Goal: Task Accomplishment & Management: Use online tool/utility

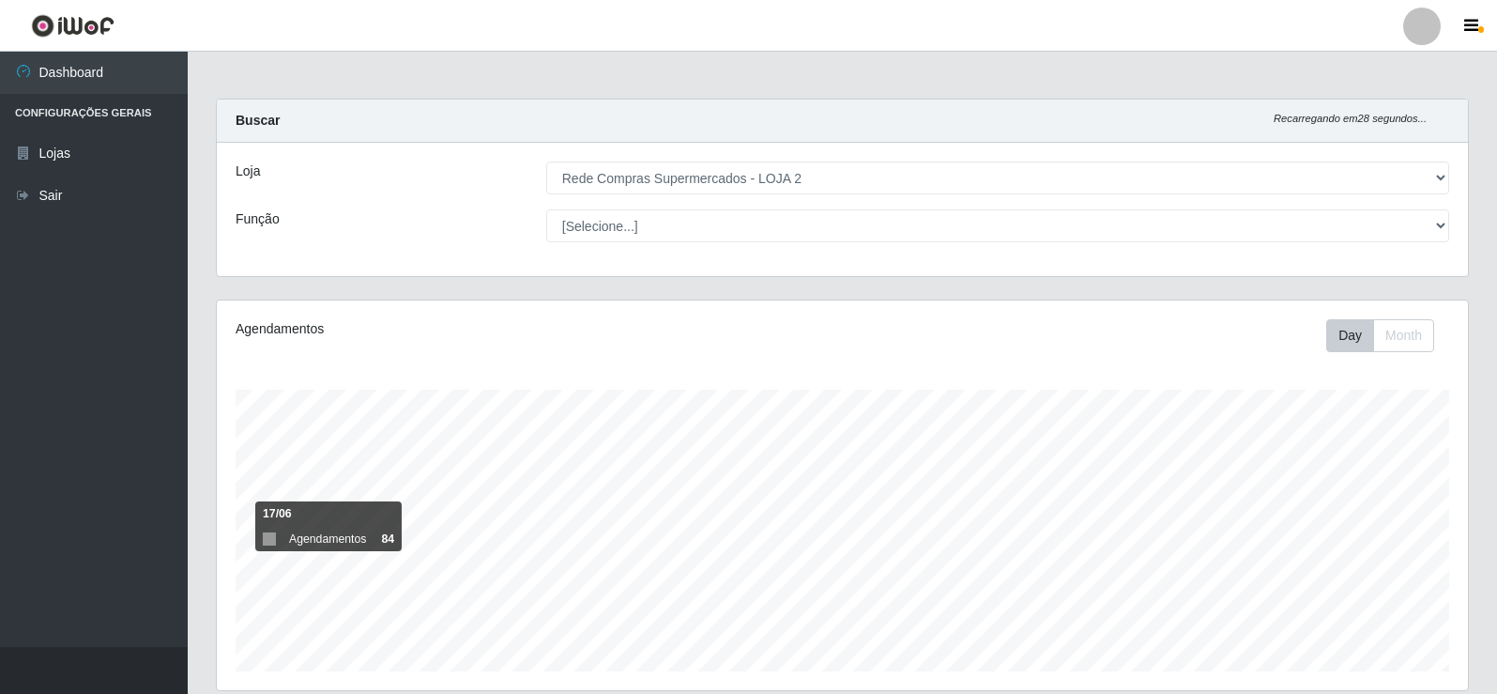
select select "161"
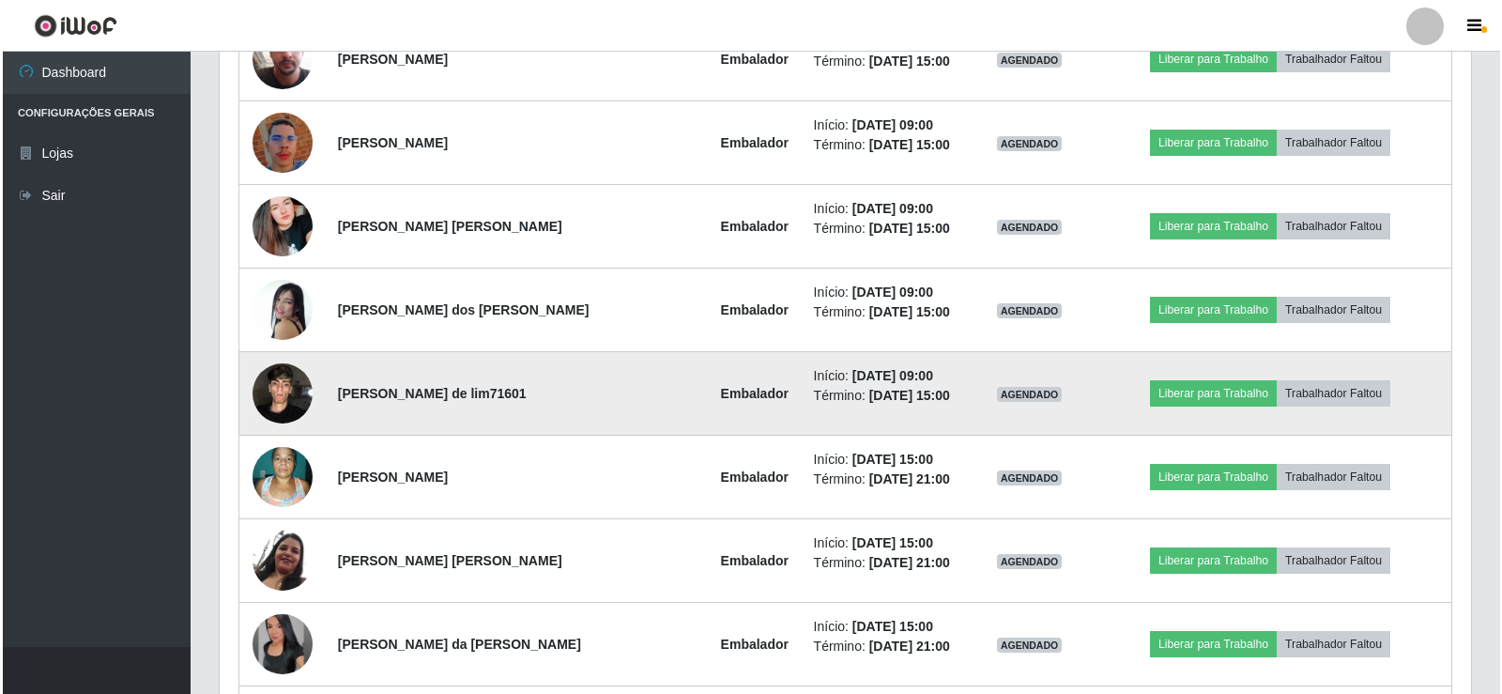
scroll to position [1064, 0]
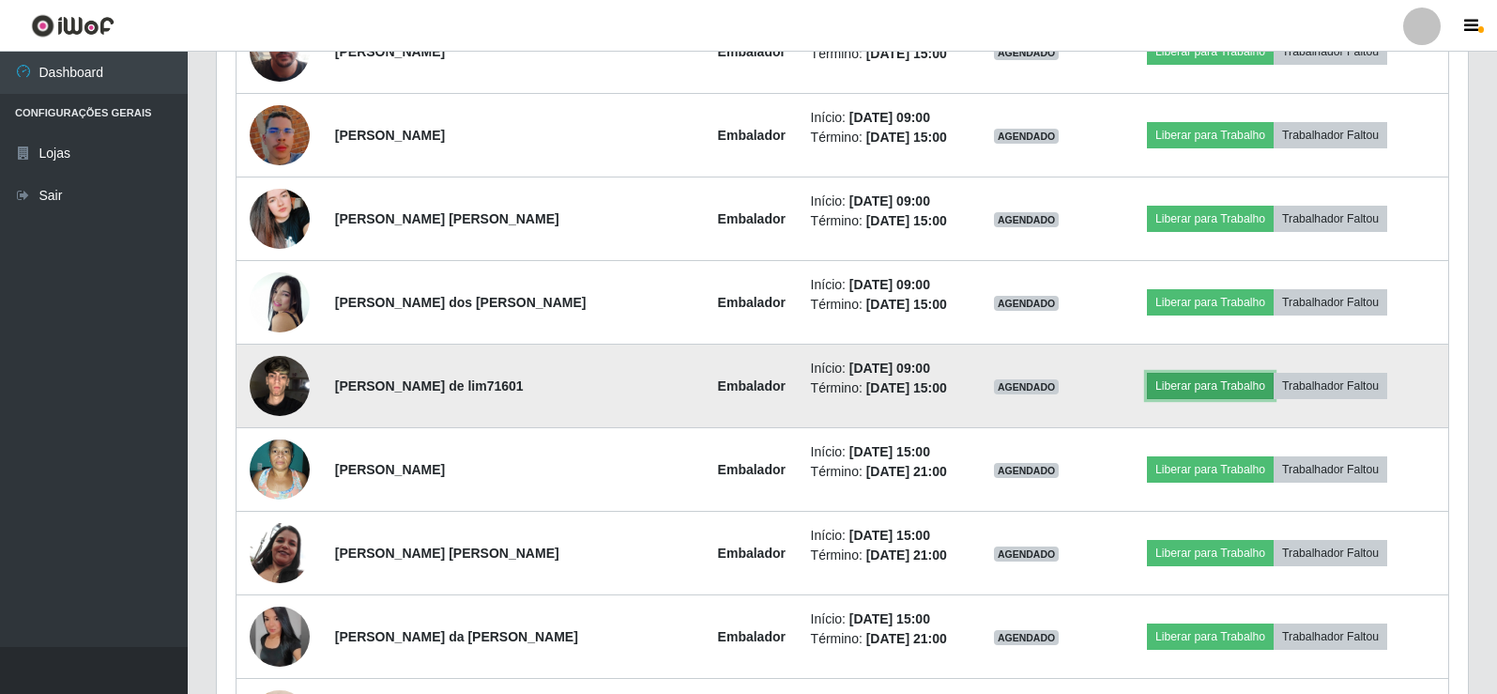
click at [1208, 383] on button "Liberar para Trabalho" at bounding box center [1210, 386] width 127 height 26
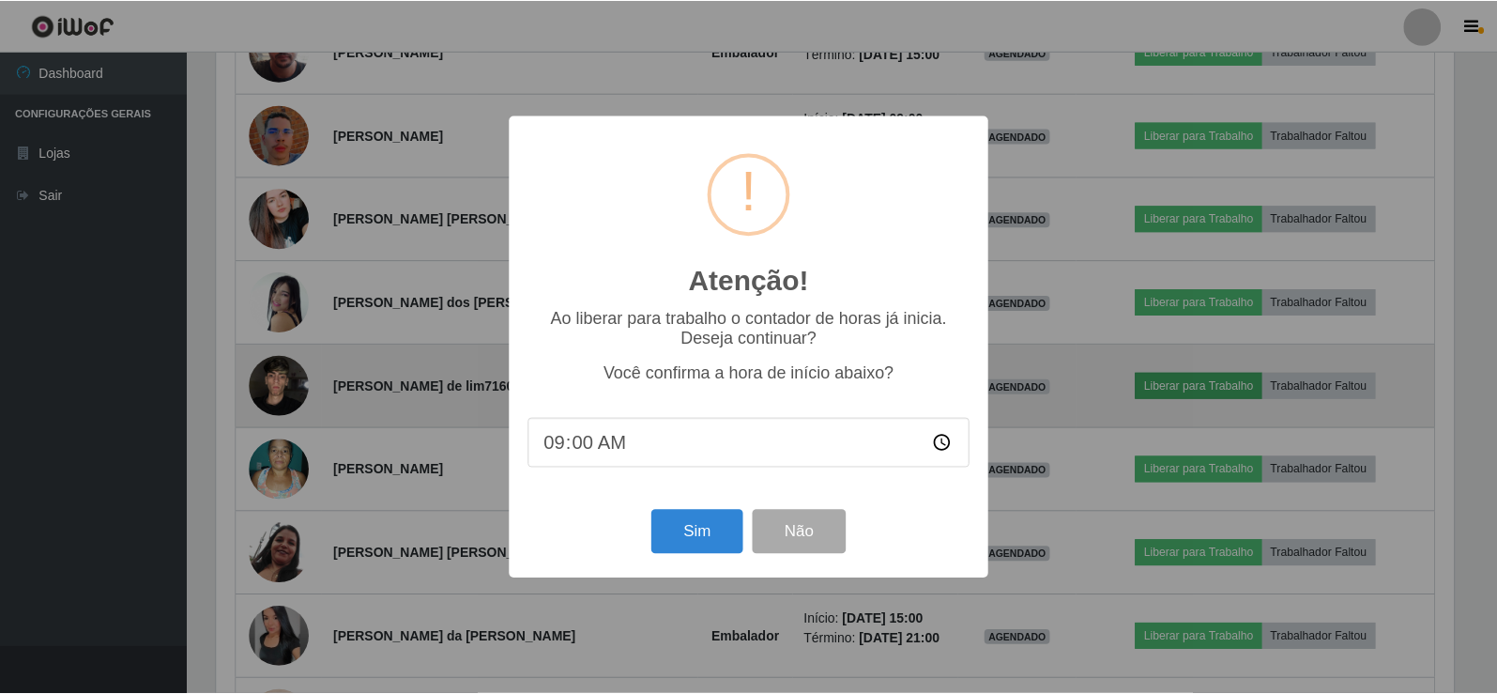
scroll to position [390, 1242]
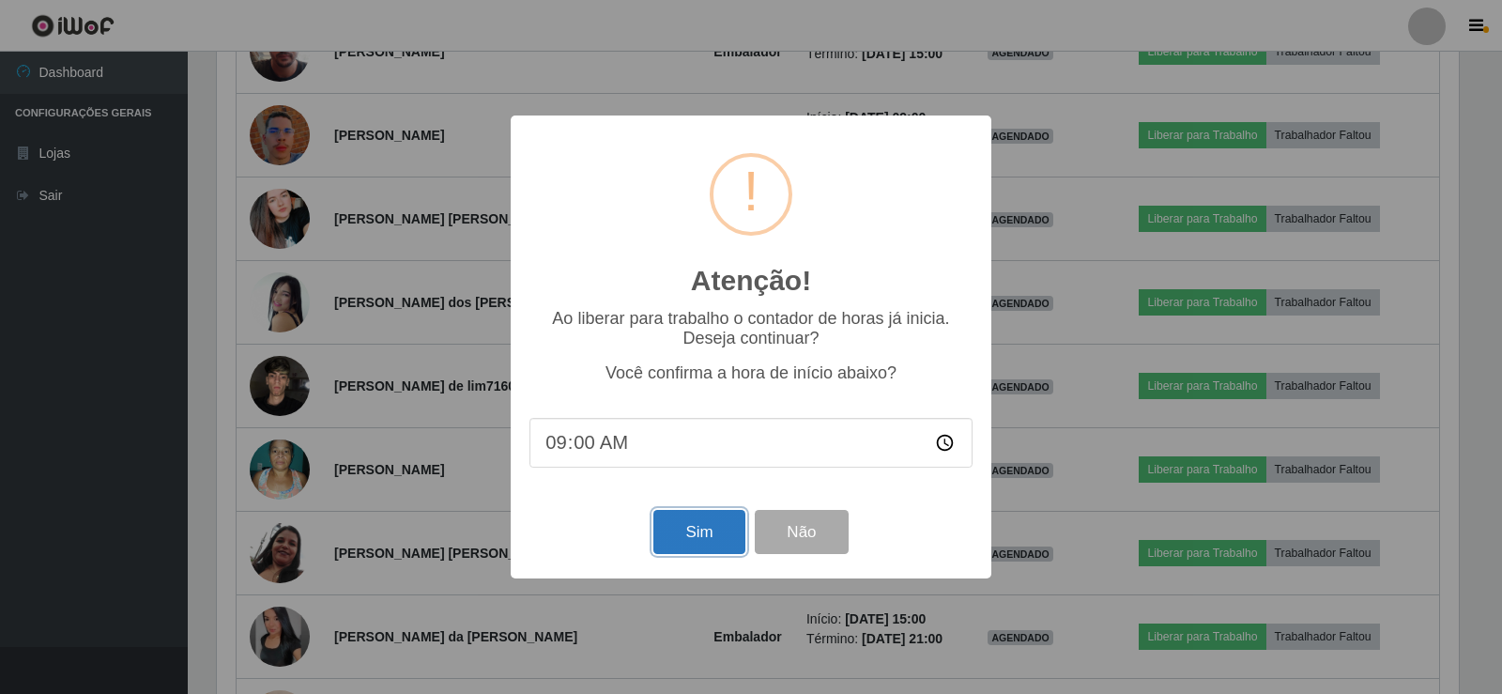
click at [720, 538] on button "Sim" at bounding box center [698, 532] width 91 height 44
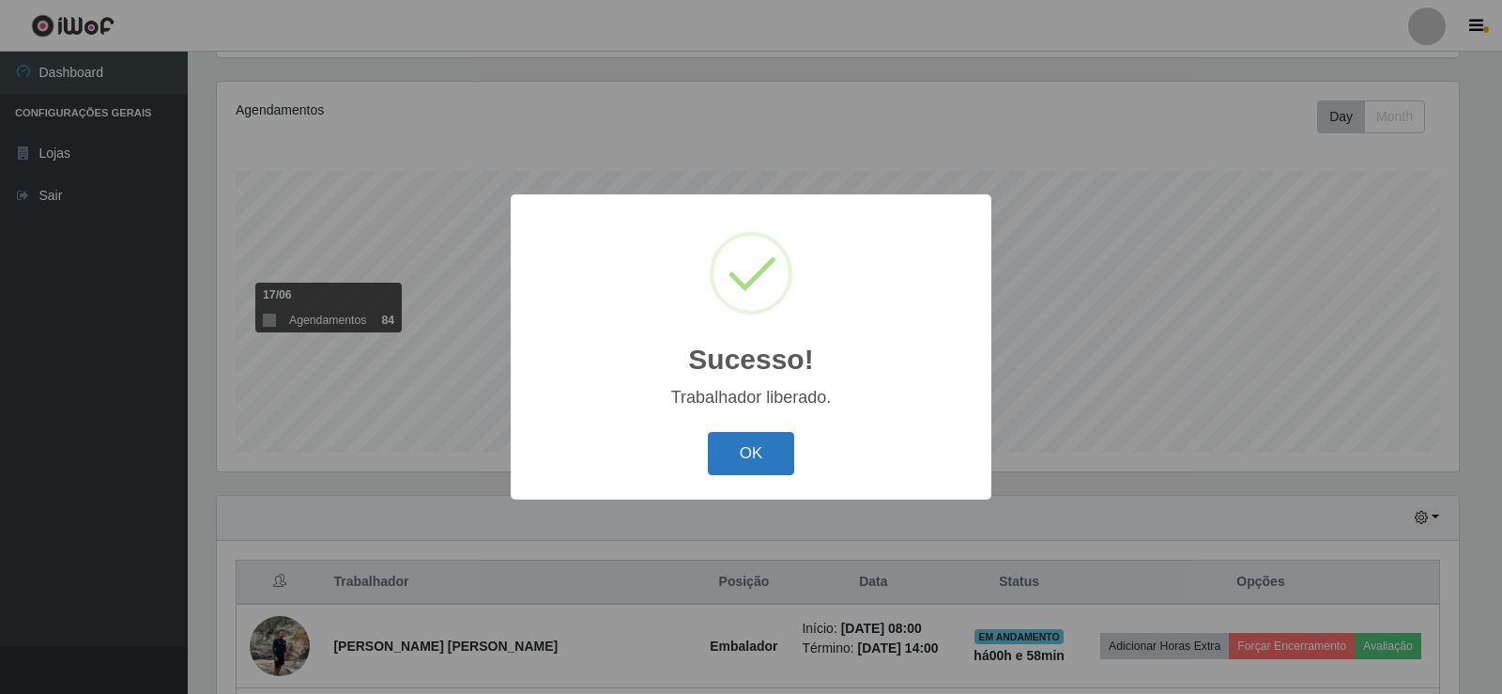
click at [759, 452] on button "OK" at bounding box center [751, 454] width 87 height 44
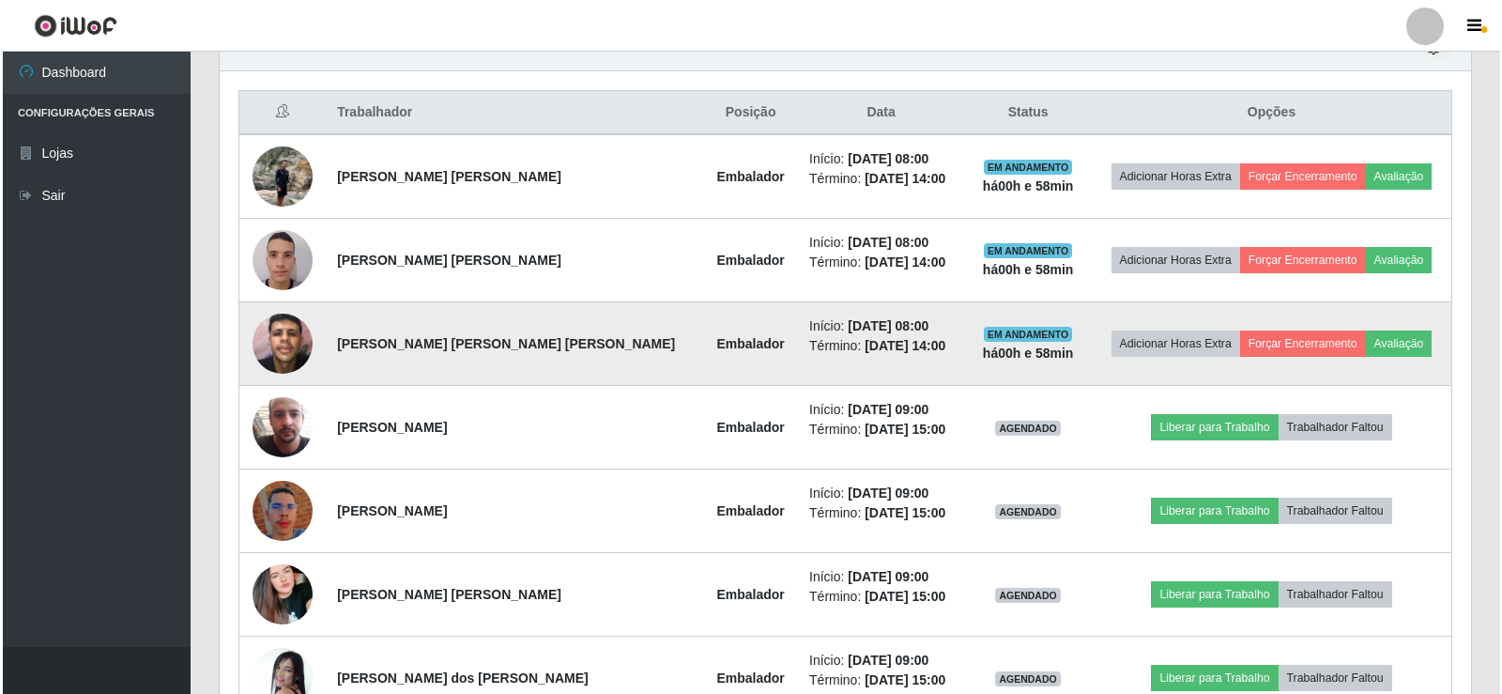
scroll to position [876, 0]
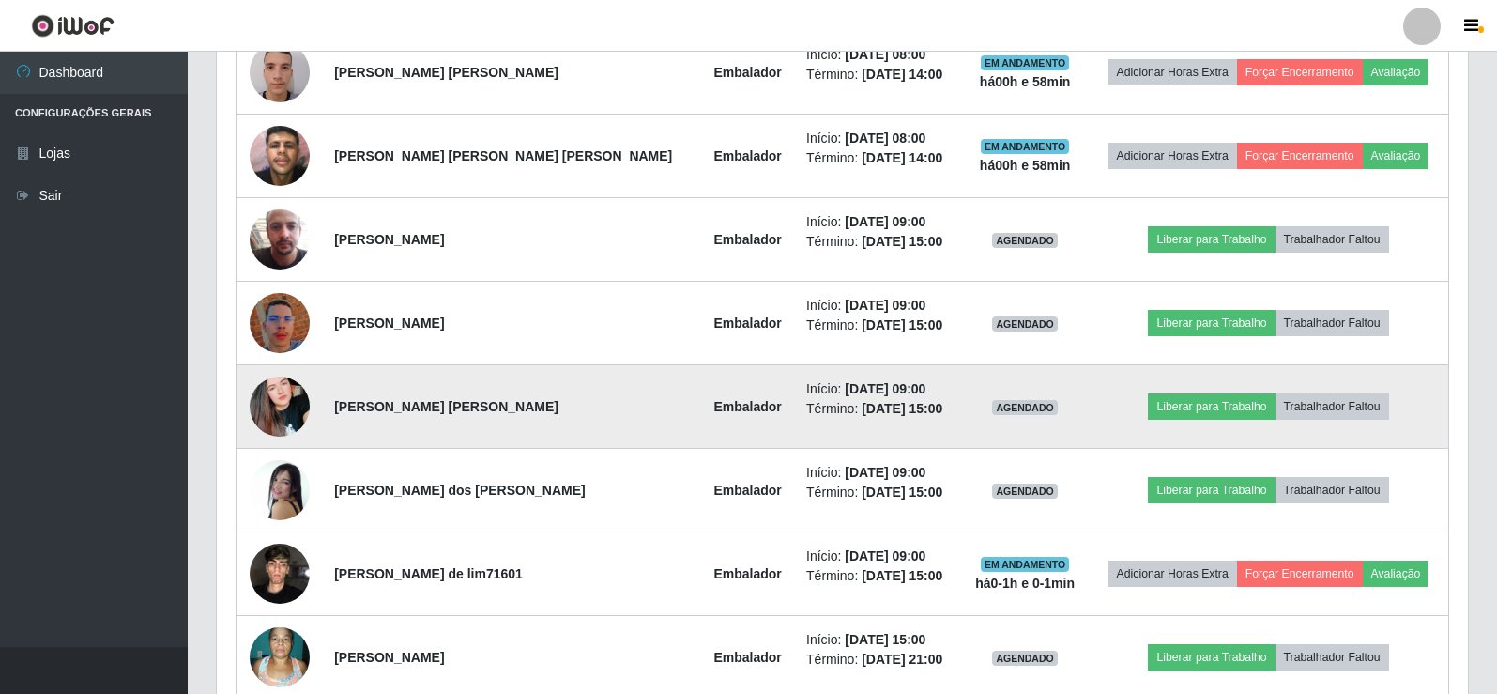
click at [268, 398] on img at bounding box center [280, 406] width 60 height 107
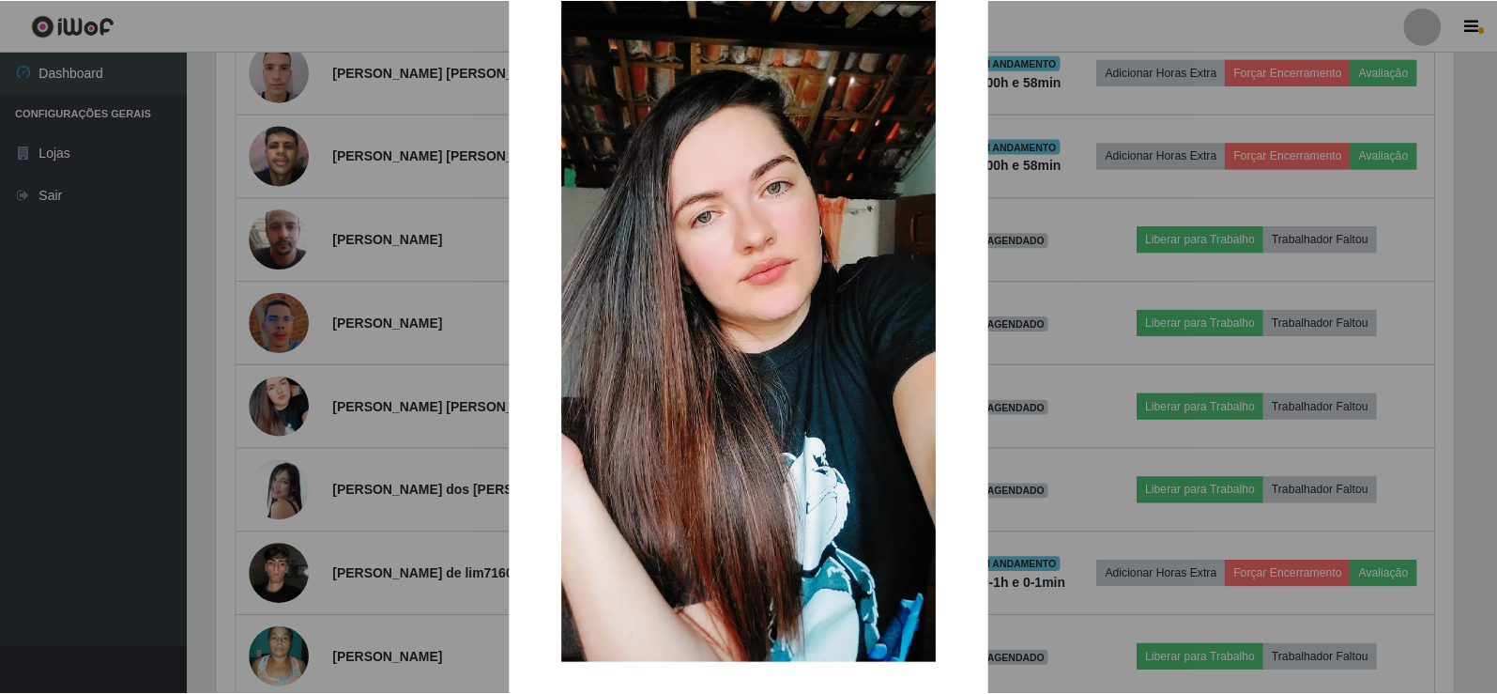
scroll to position [138, 0]
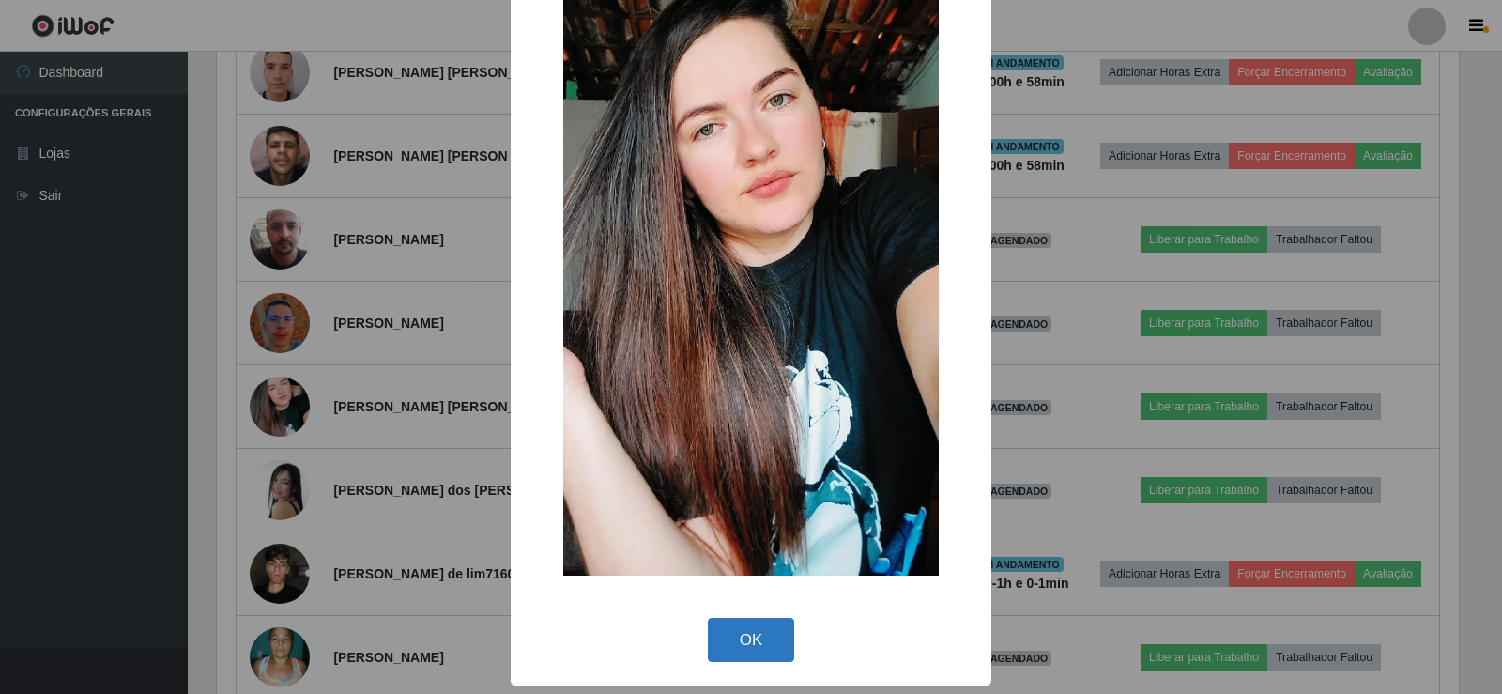
click at [740, 622] on button "OK" at bounding box center [751, 640] width 87 height 44
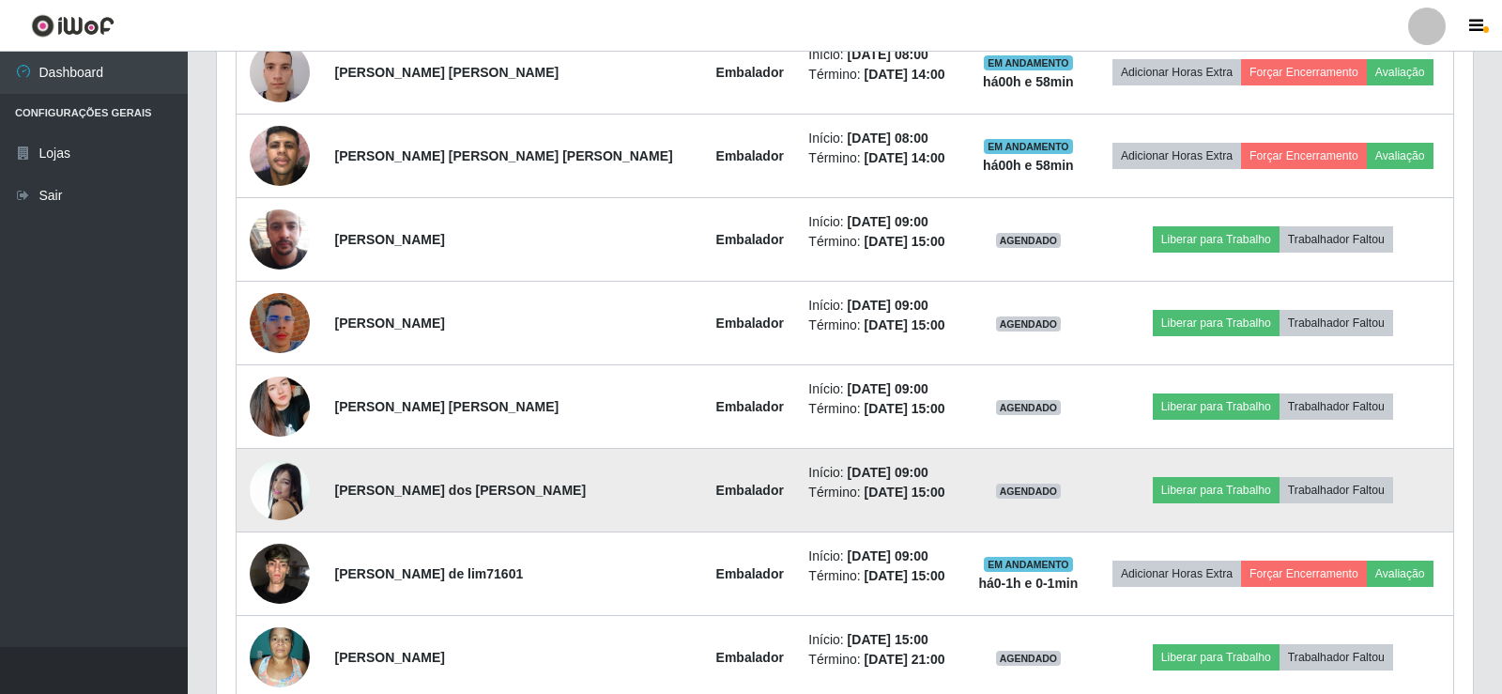
scroll to position [390, 1251]
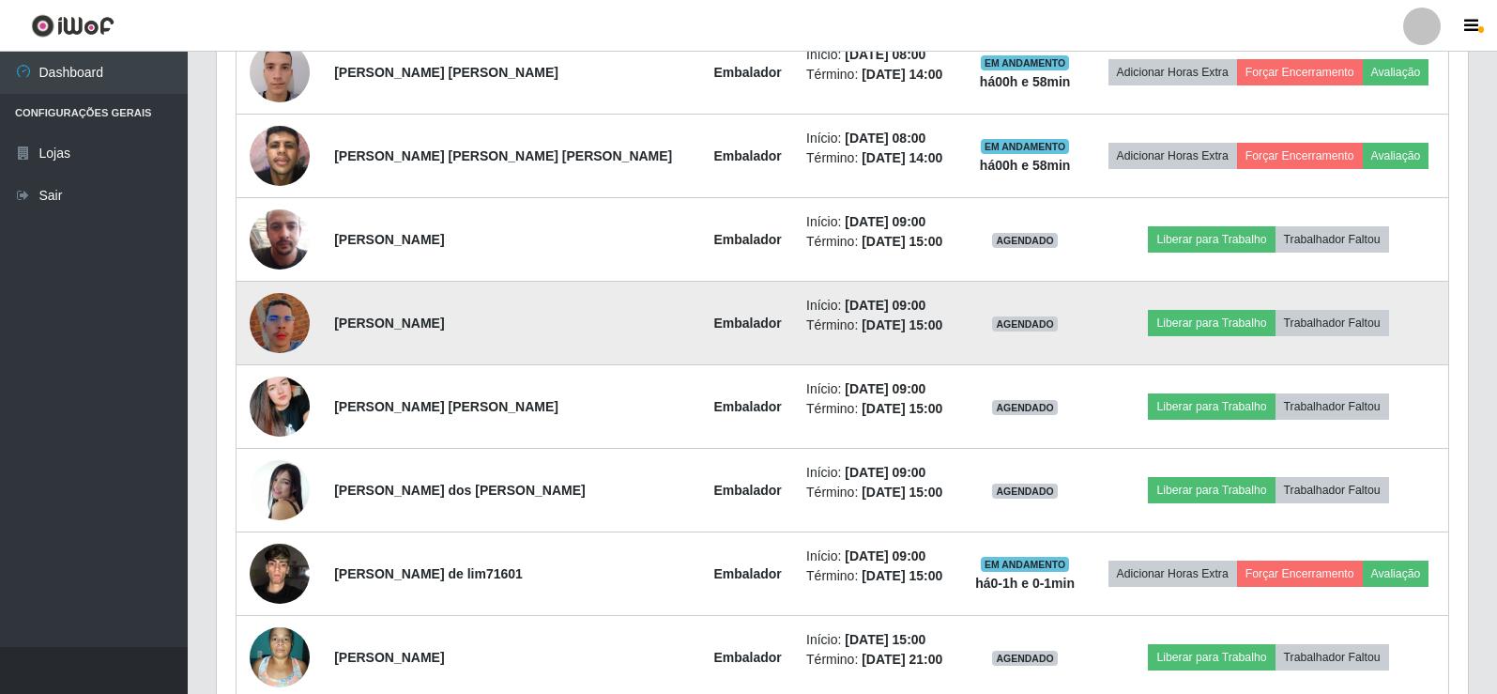
click at [280, 334] on img at bounding box center [280, 322] width 60 height 107
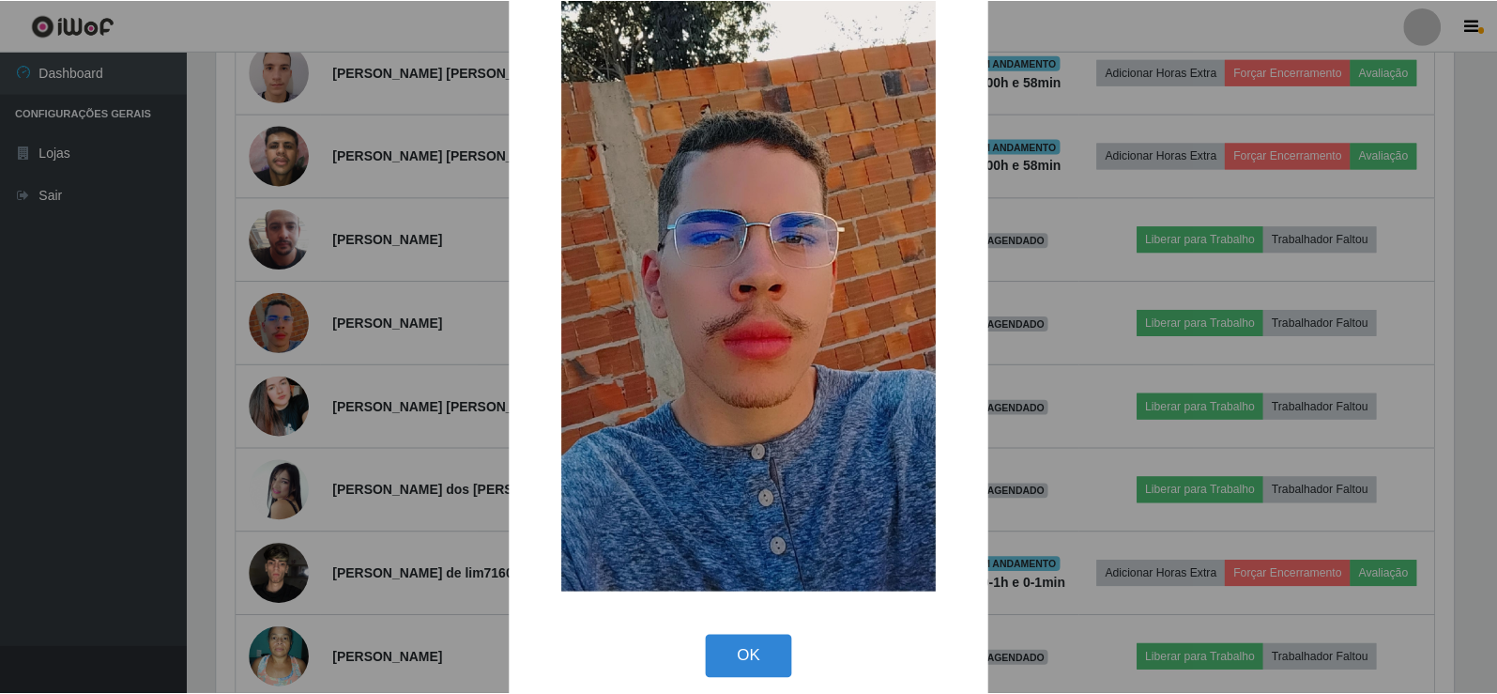
scroll to position [138, 0]
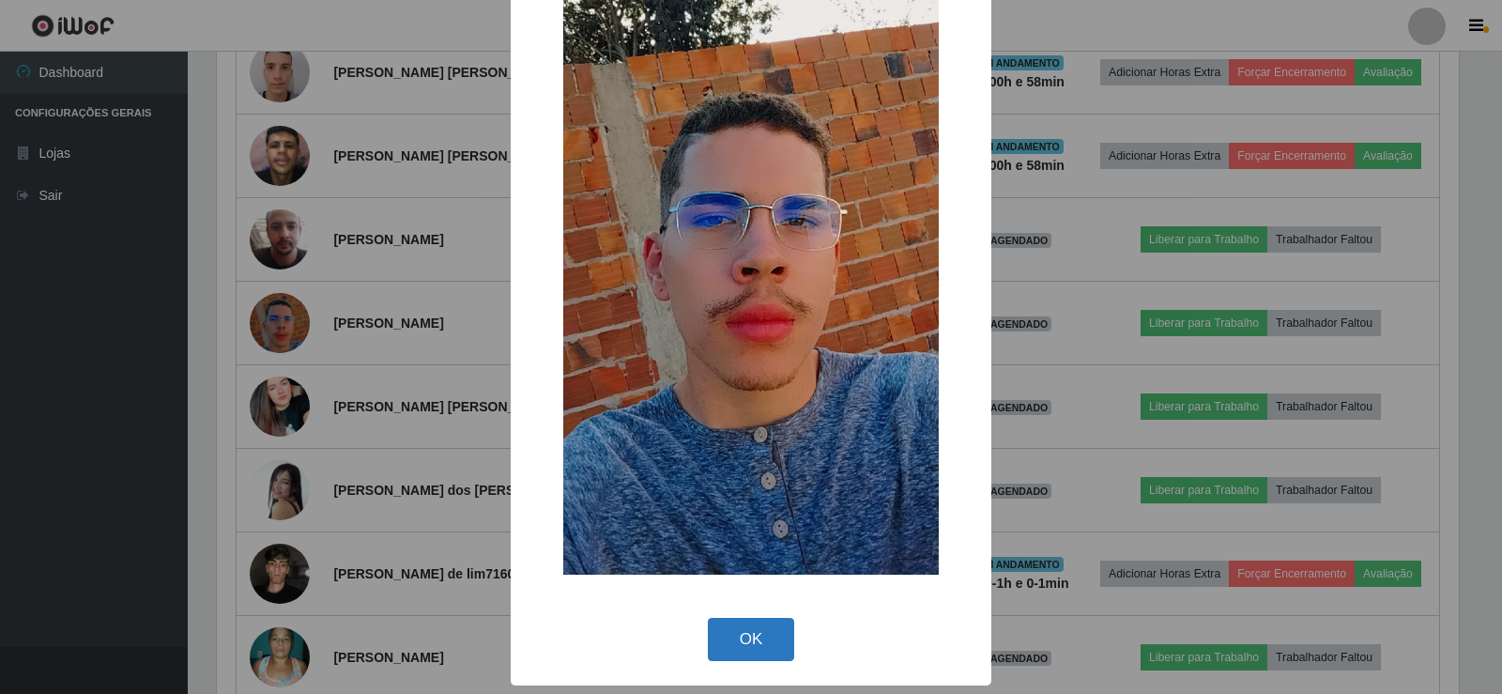
click at [739, 641] on button "OK" at bounding box center [751, 640] width 87 height 44
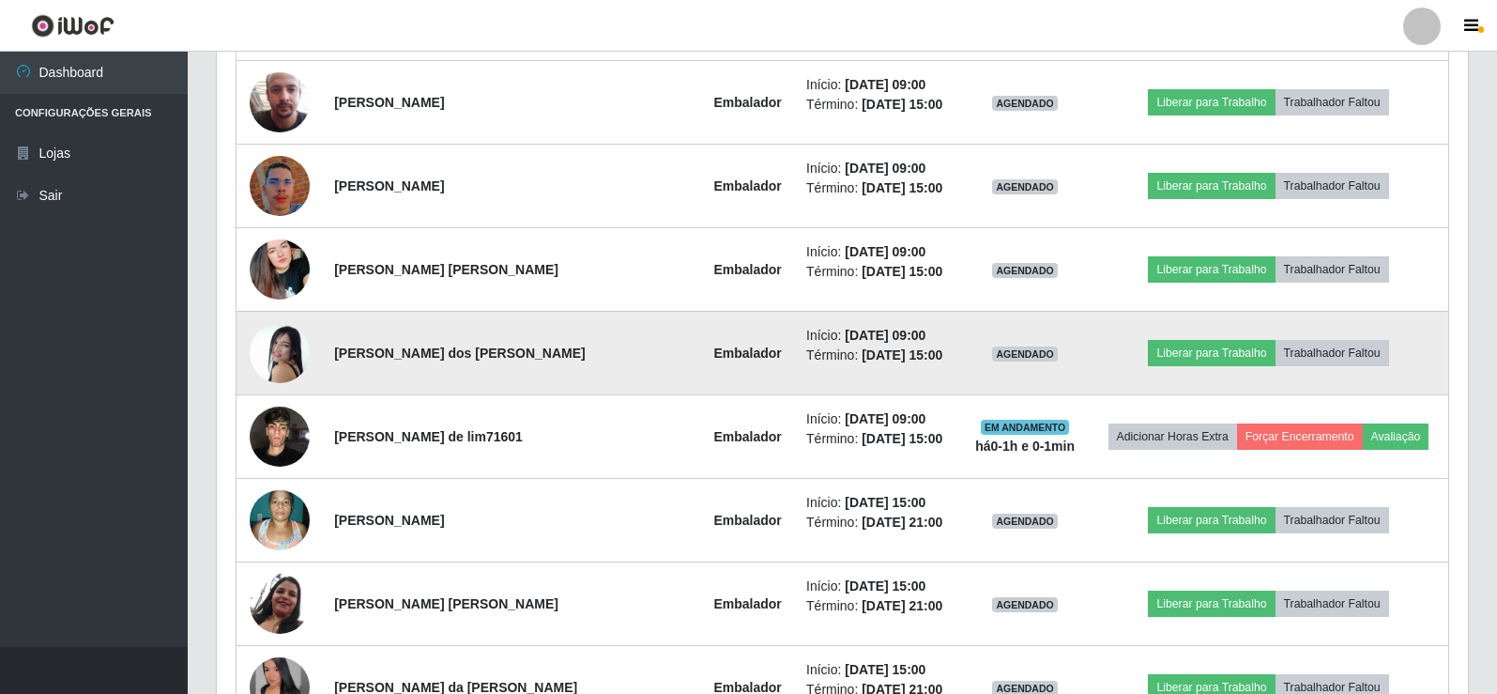
scroll to position [919, 0]
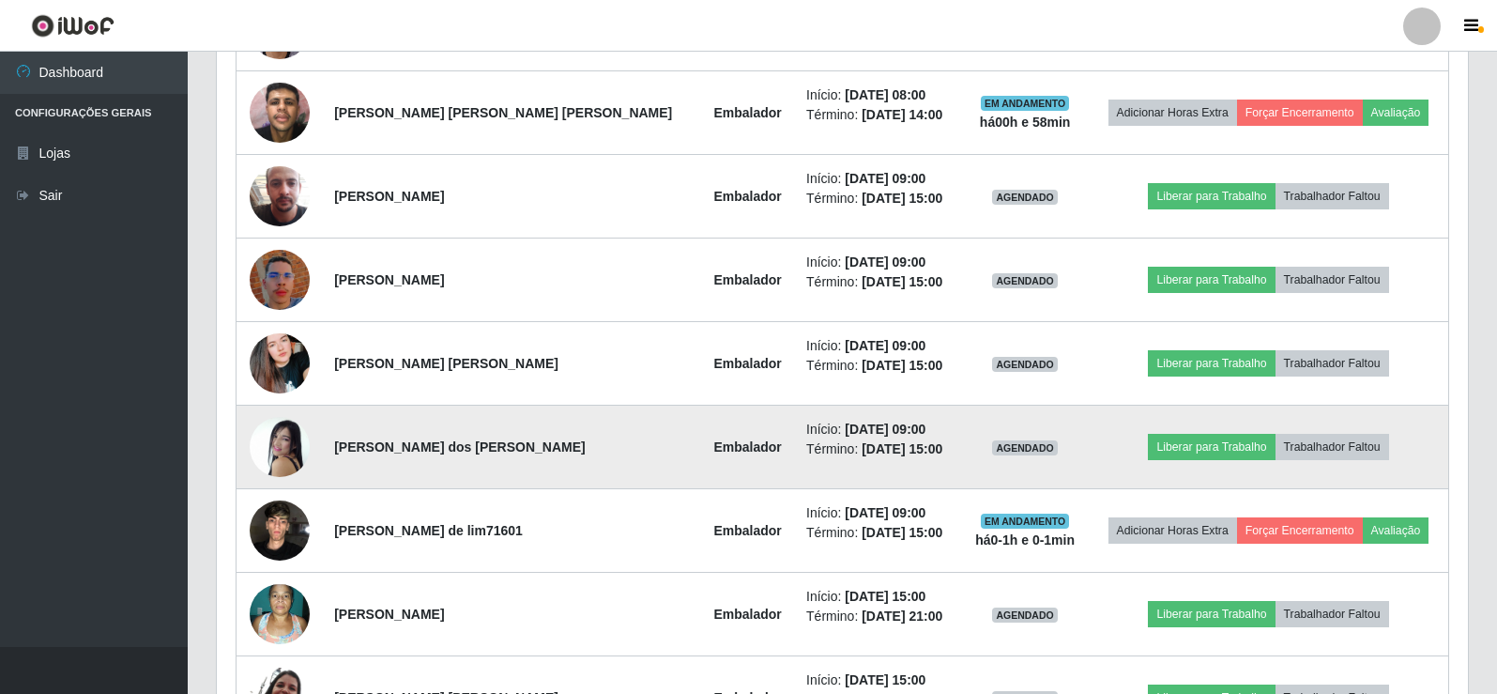
click at [289, 441] on img at bounding box center [280, 447] width 60 height 86
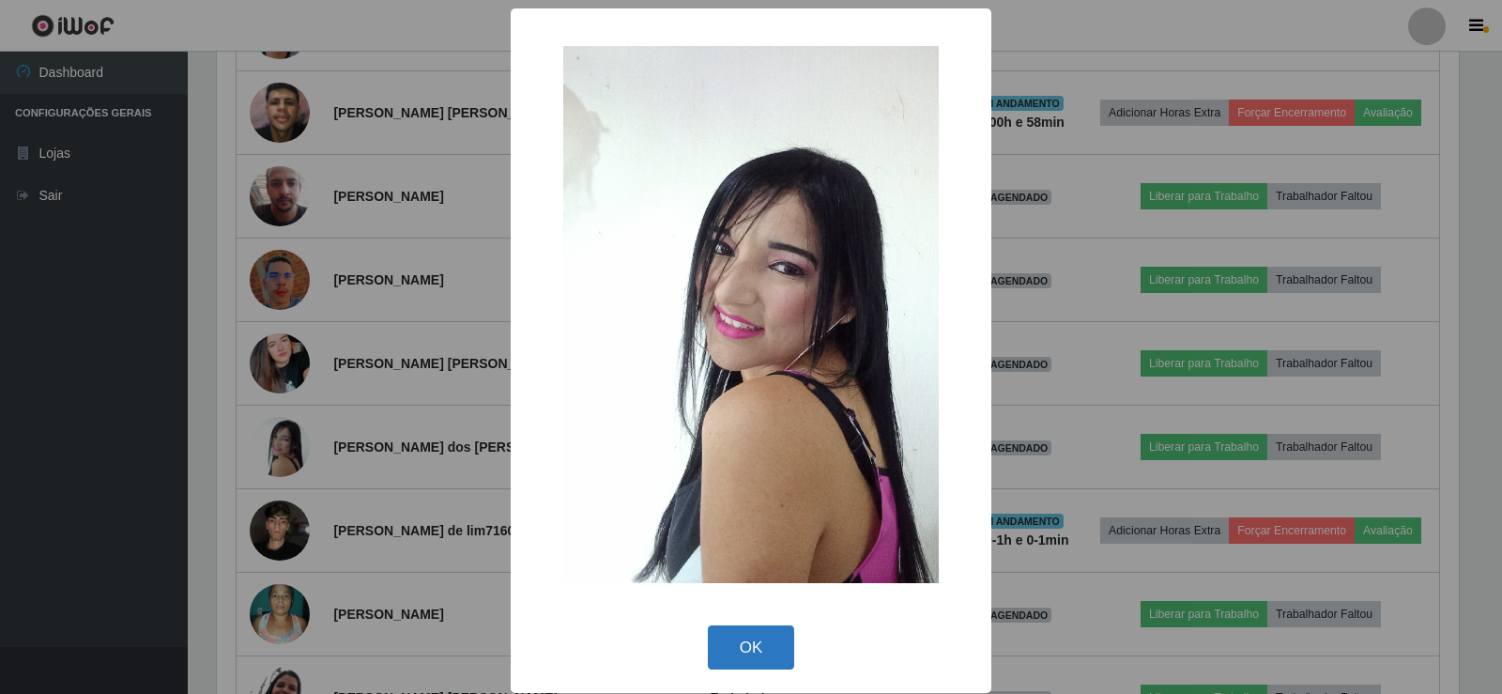
click at [743, 644] on button "OK" at bounding box center [751, 647] width 87 height 44
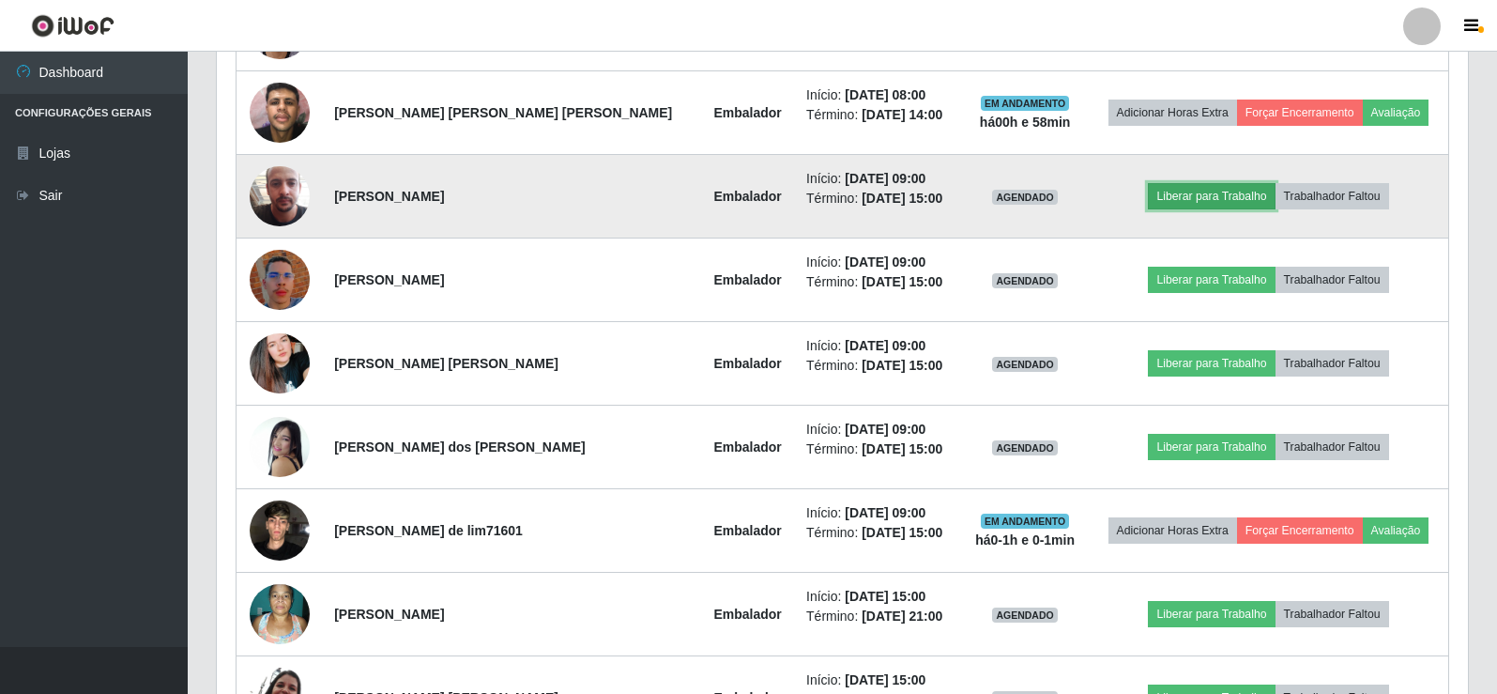
click at [1170, 196] on button "Liberar para Trabalho" at bounding box center [1211, 196] width 127 height 26
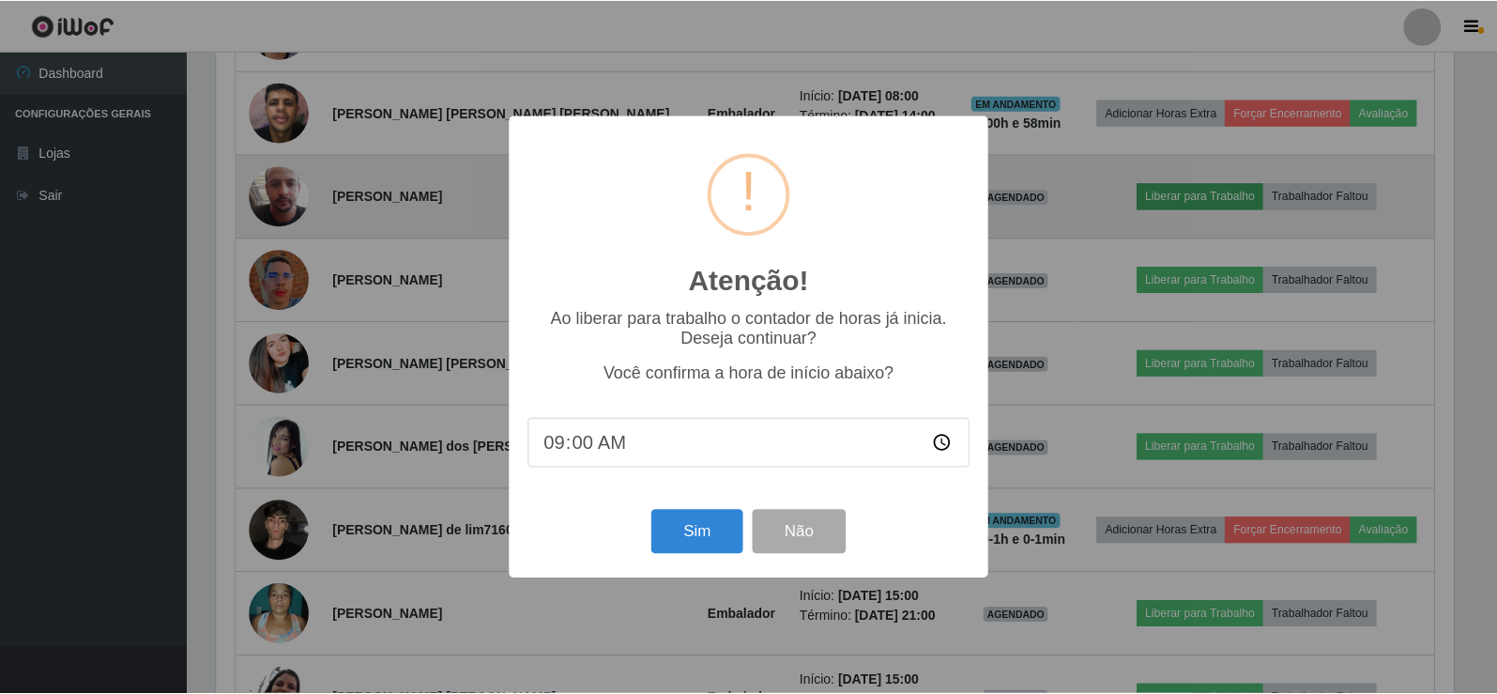
scroll to position [390, 1242]
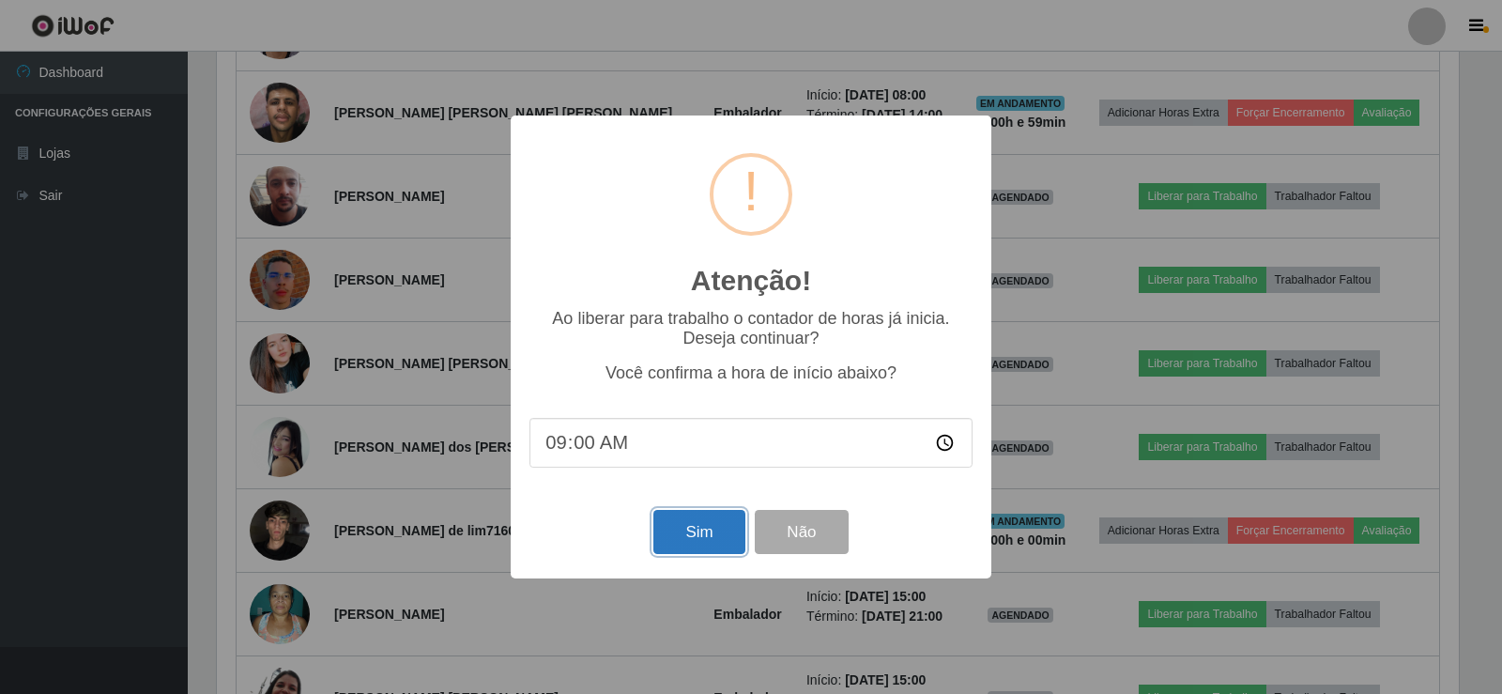
click at [706, 536] on button "Sim" at bounding box center [698, 532] width 91 height 44
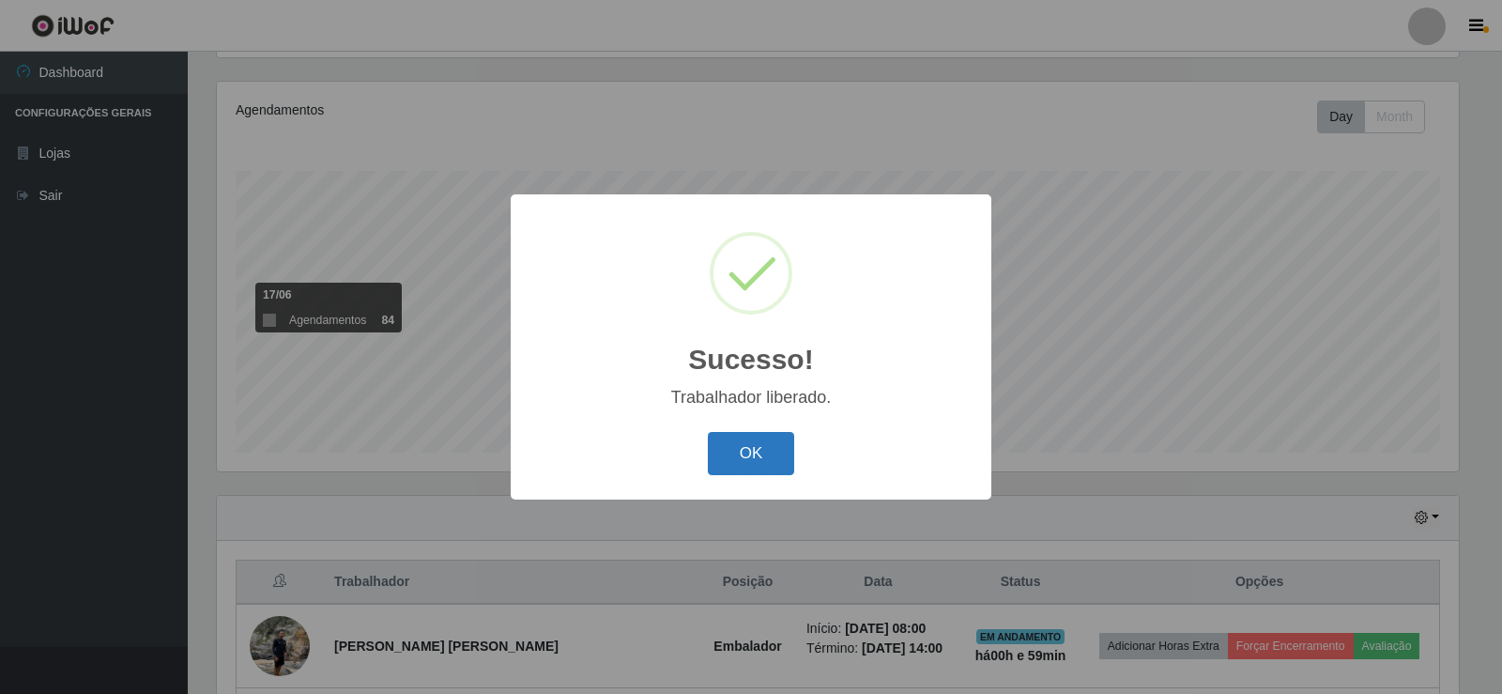
click at [762, 450] on button "OK" at bounding box center [751, 454] width 87 height 44
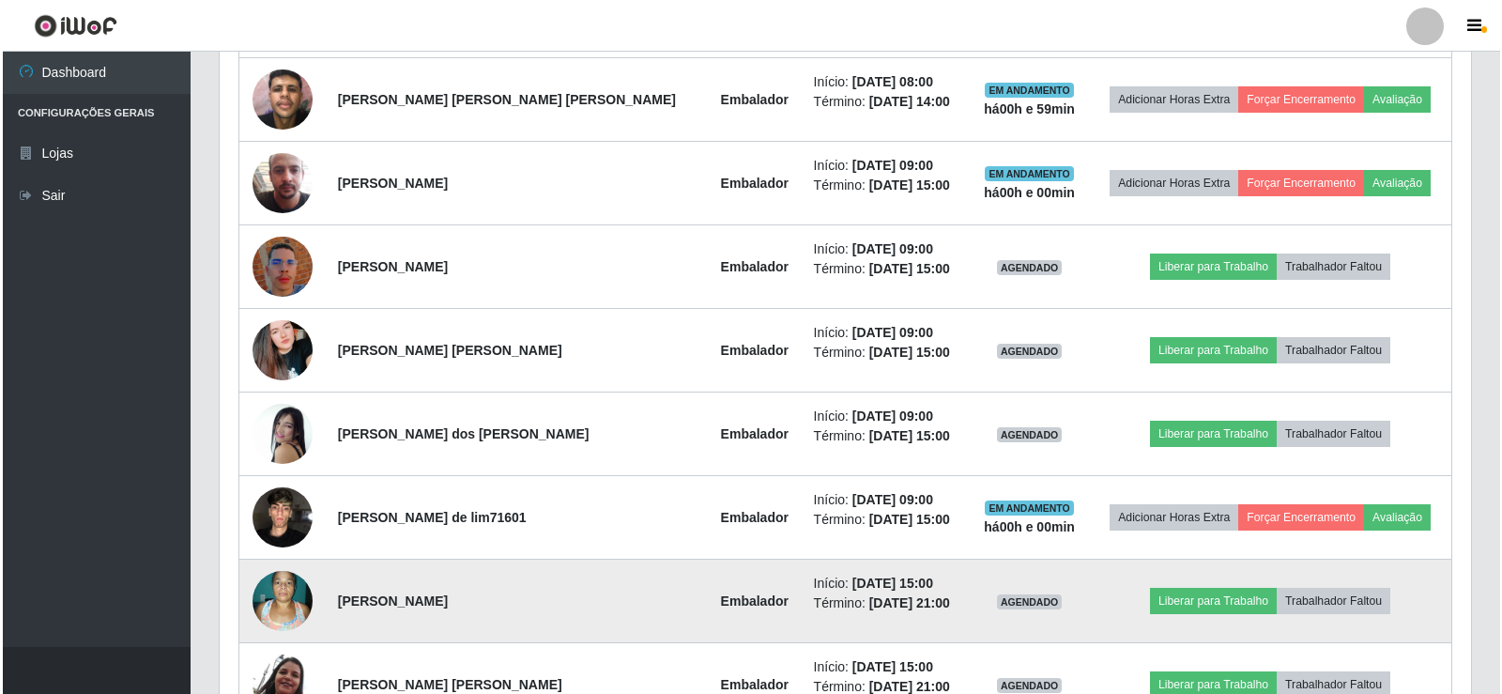
scroll to position [919, 0]
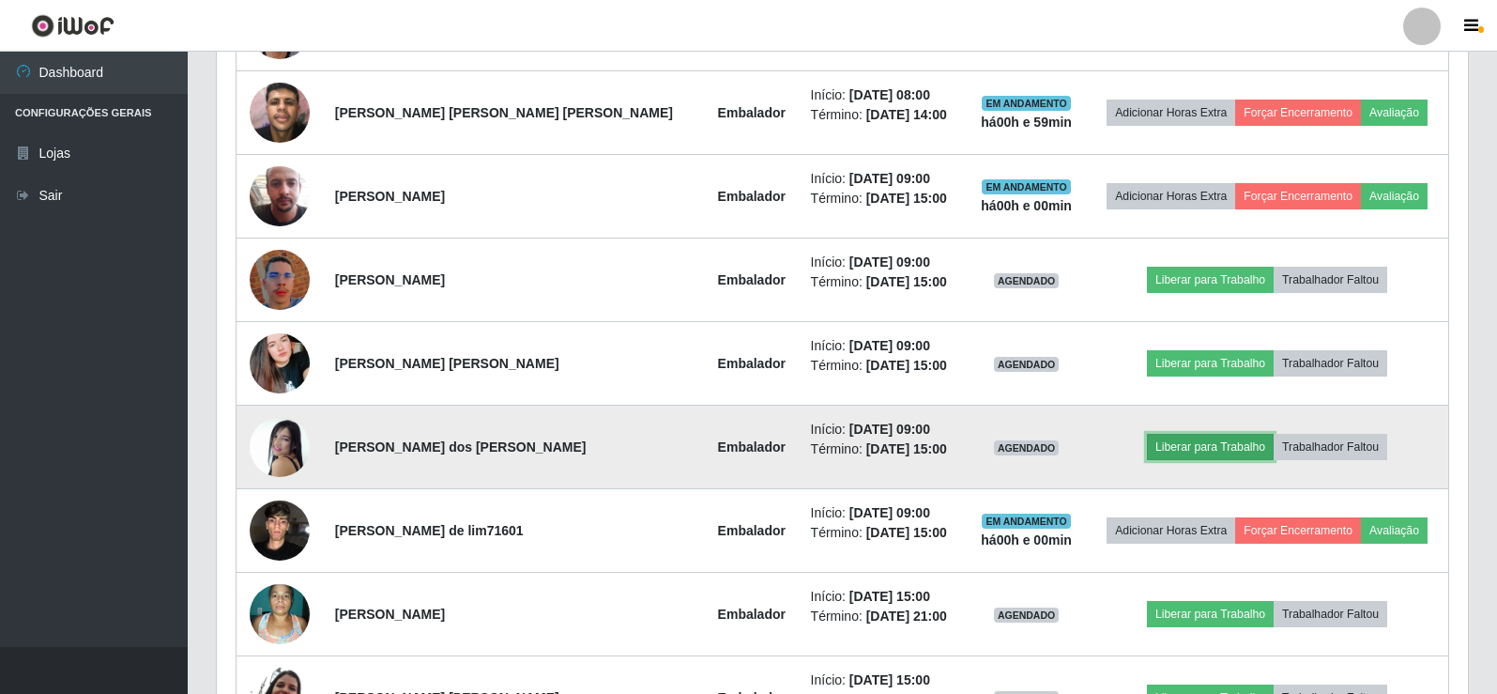
click at [1194, 436] on button "Liberar para Trabalho" at bounding box center [1210, 447] width 127 height 26
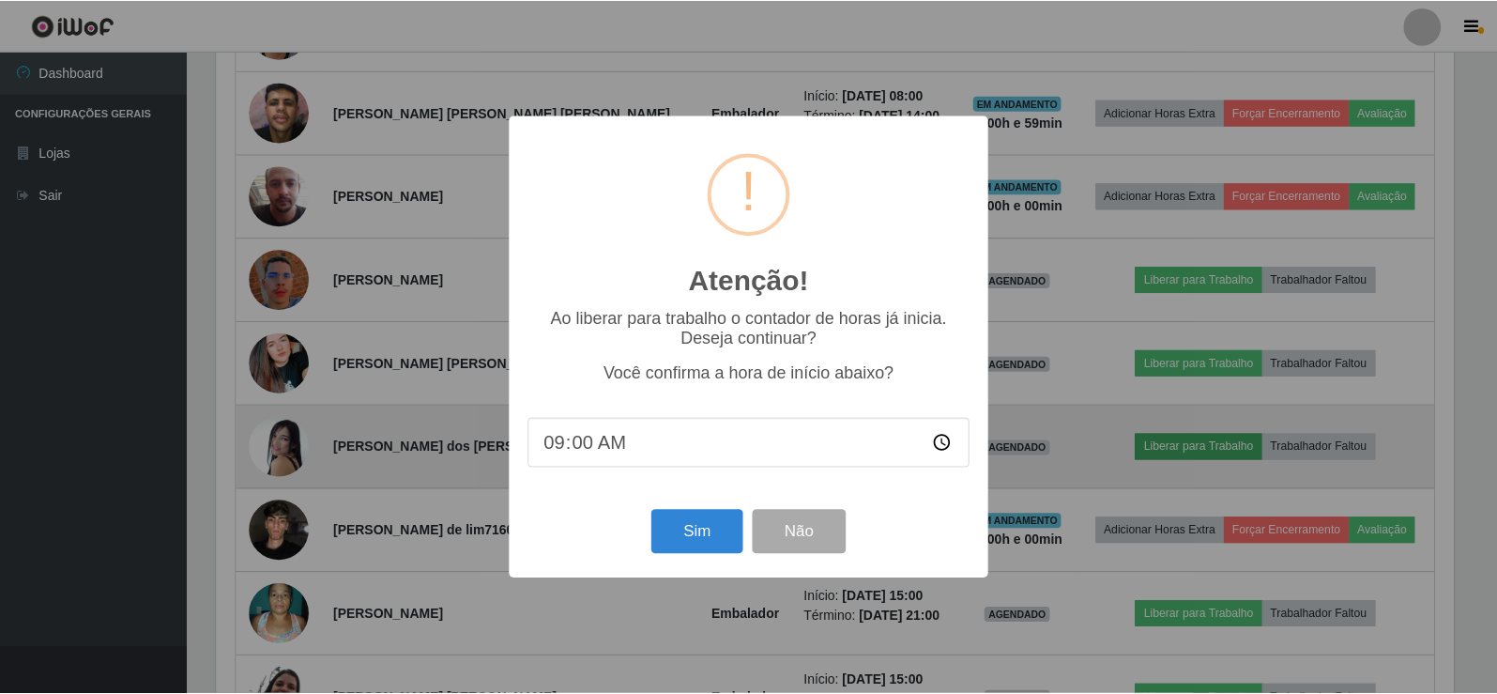
scroll to position [390, 1242]
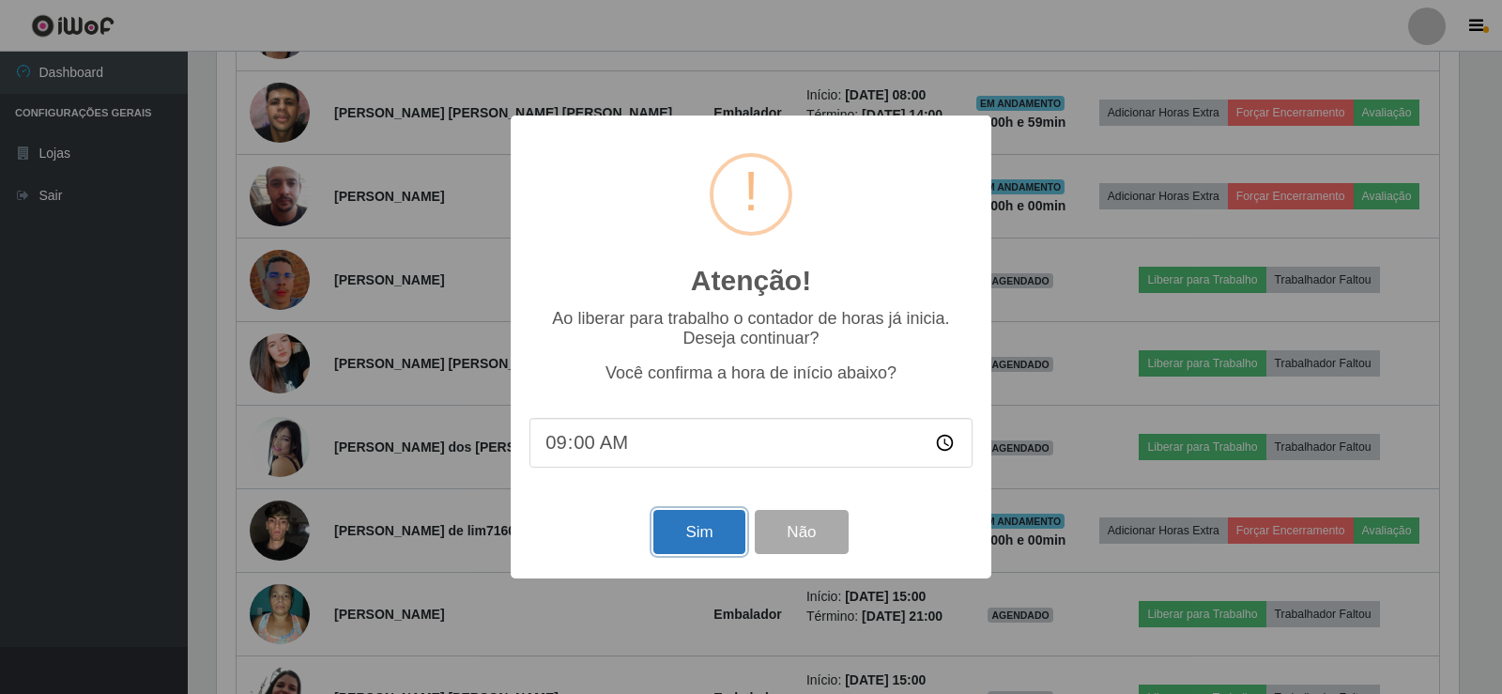
click at [686, 537] on button "Sim" at bounding box center [698, 532] width 91 height 44
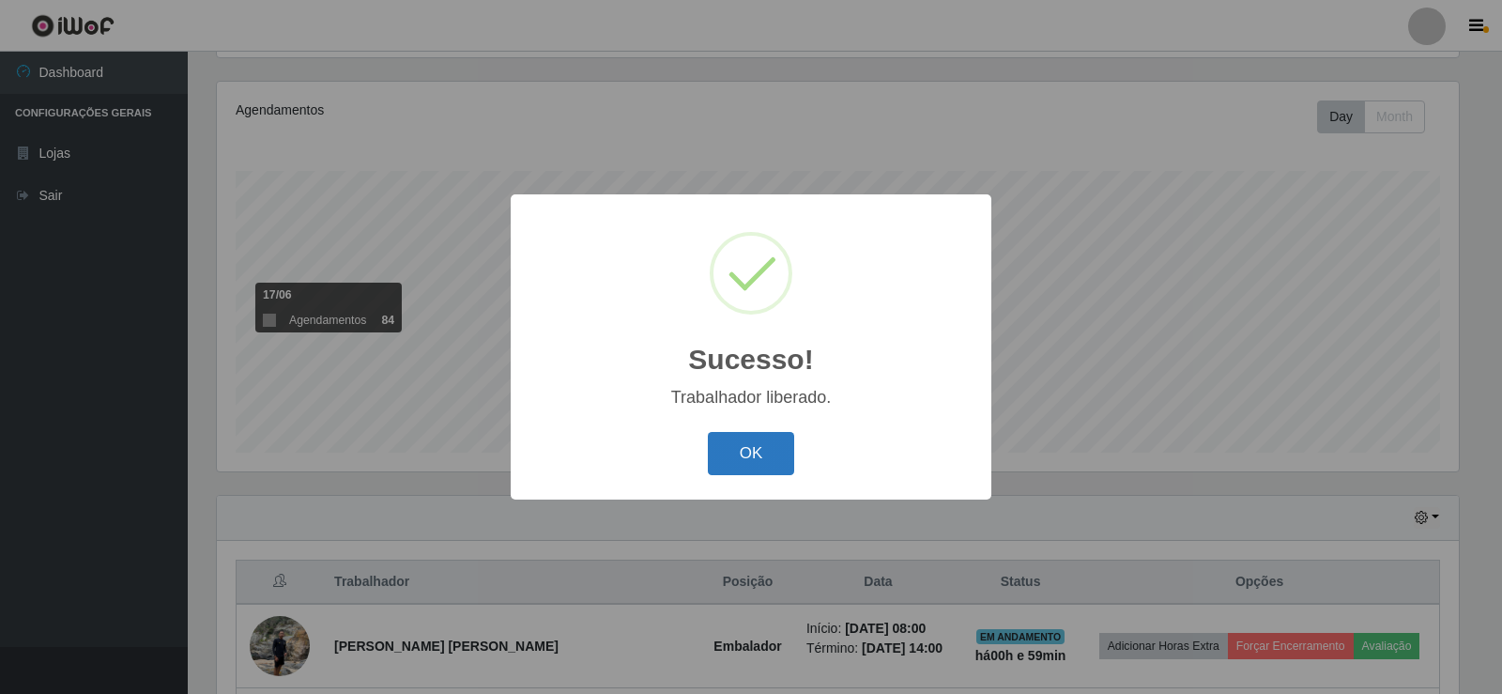
click at [746, 458] on button "OK" at bounding box center [751, 454] width 87 height 44
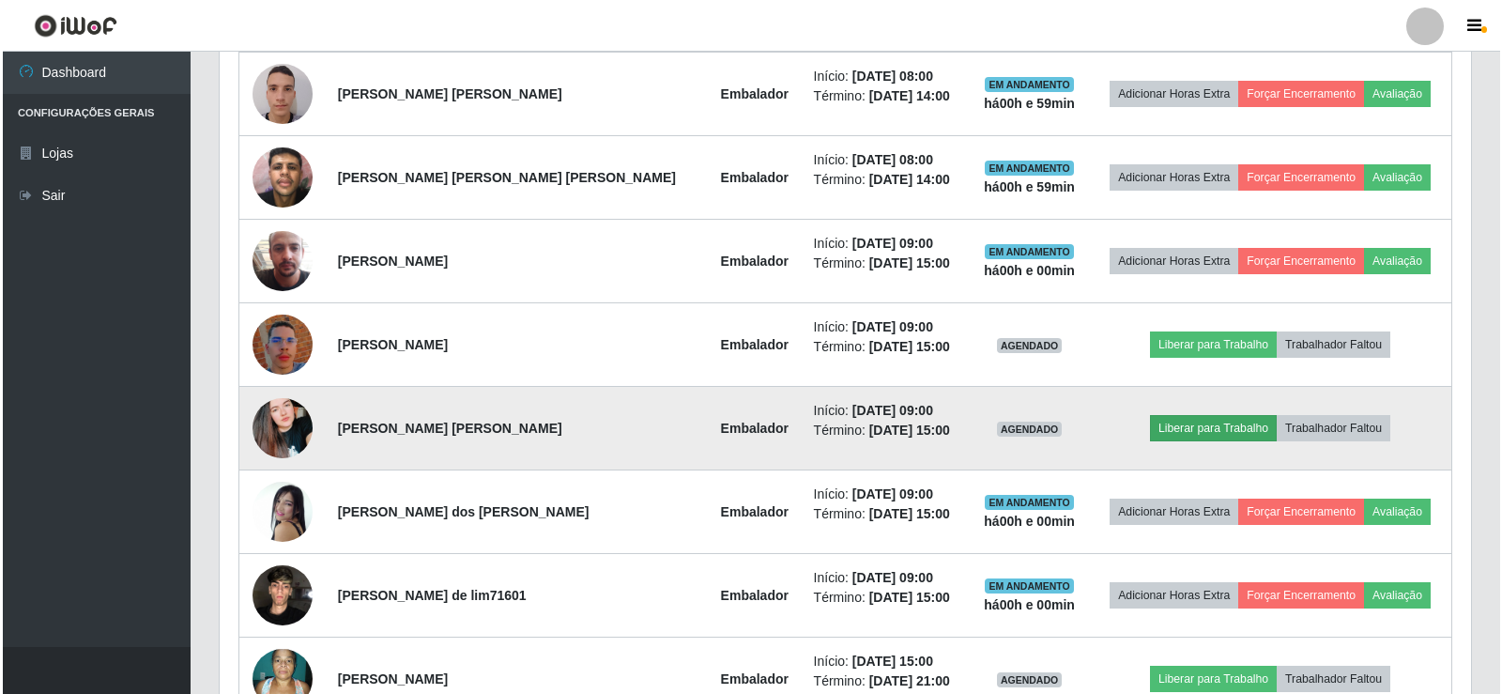
scroll to position [876, 0]
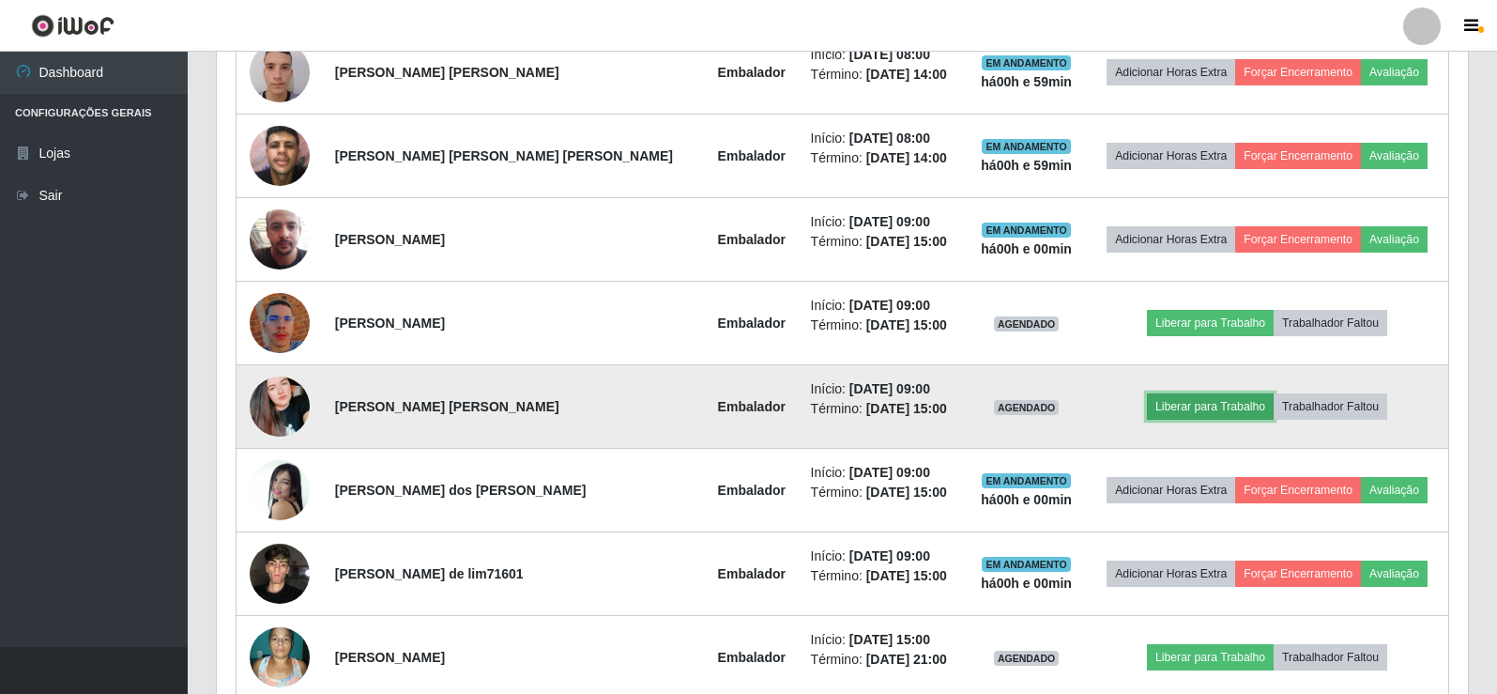
click at [1204, 404] on button "Liberar para Trabalho" at bounding box center [1210, 406] width 127 height 26
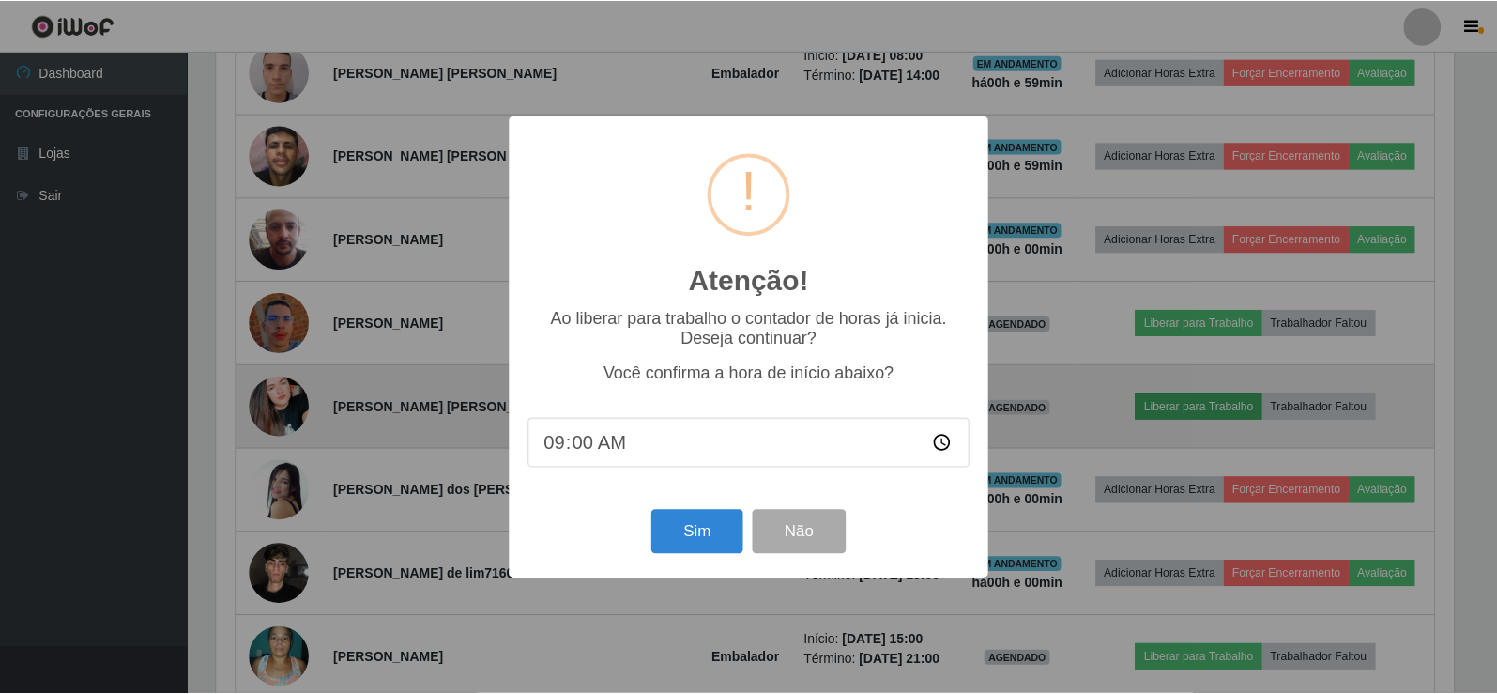
scroll to position [390, 1242]
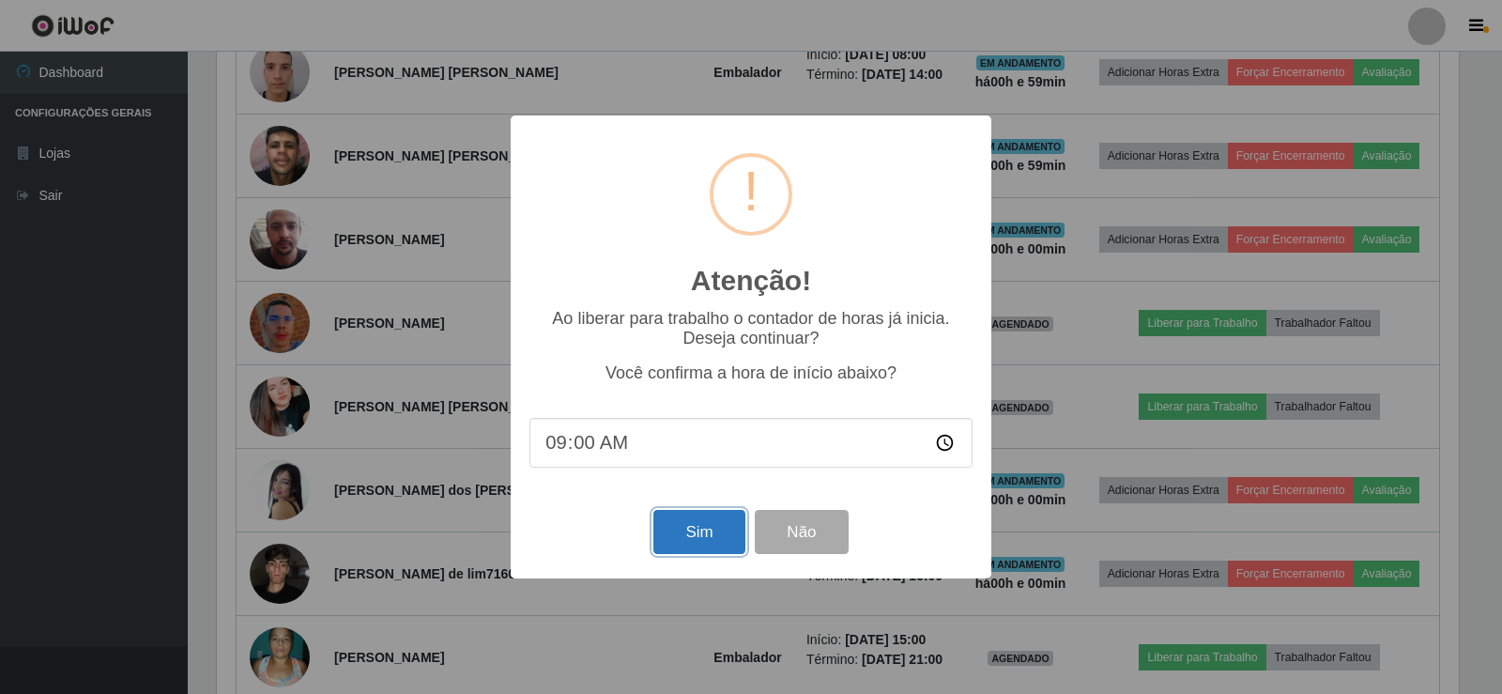
click at [709, 522] on button "Sim" at bounding box center [698, 532] width 91 height 44
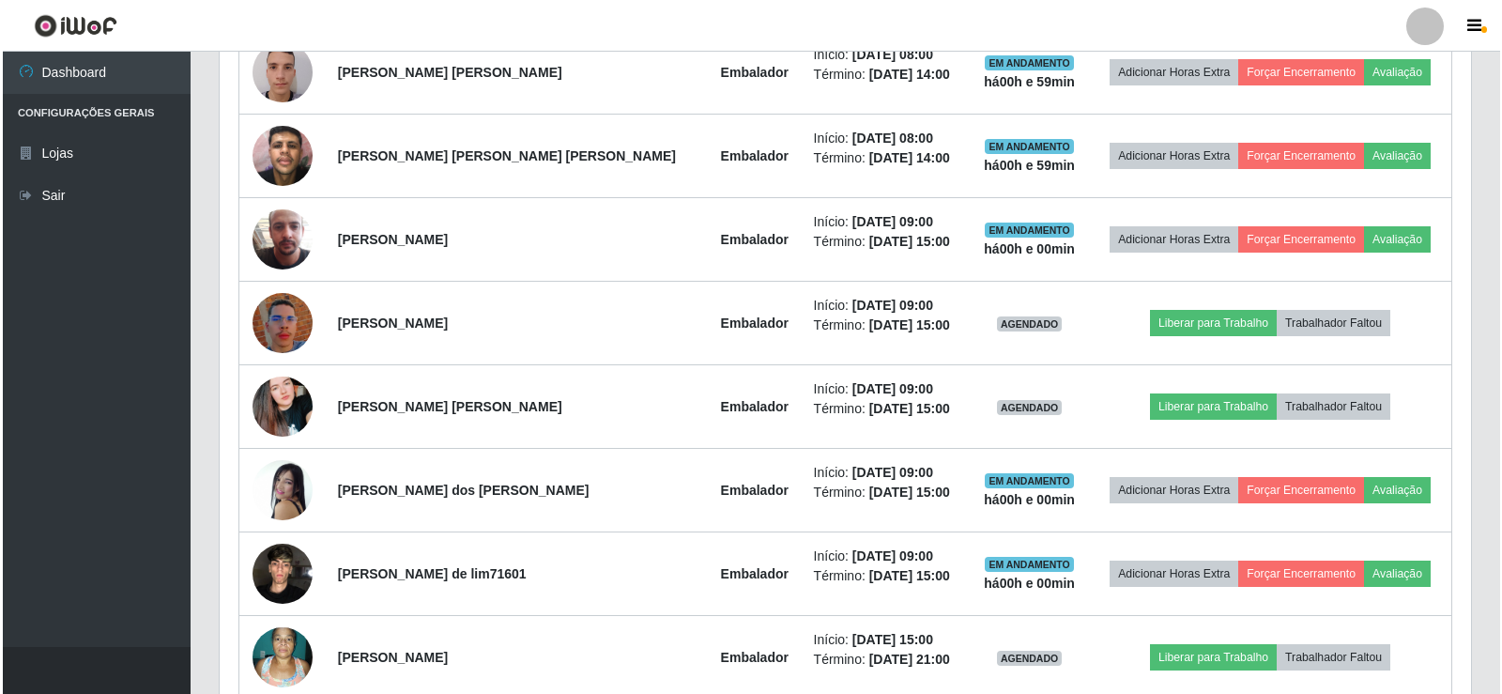
scroll to position [938469, 937616]
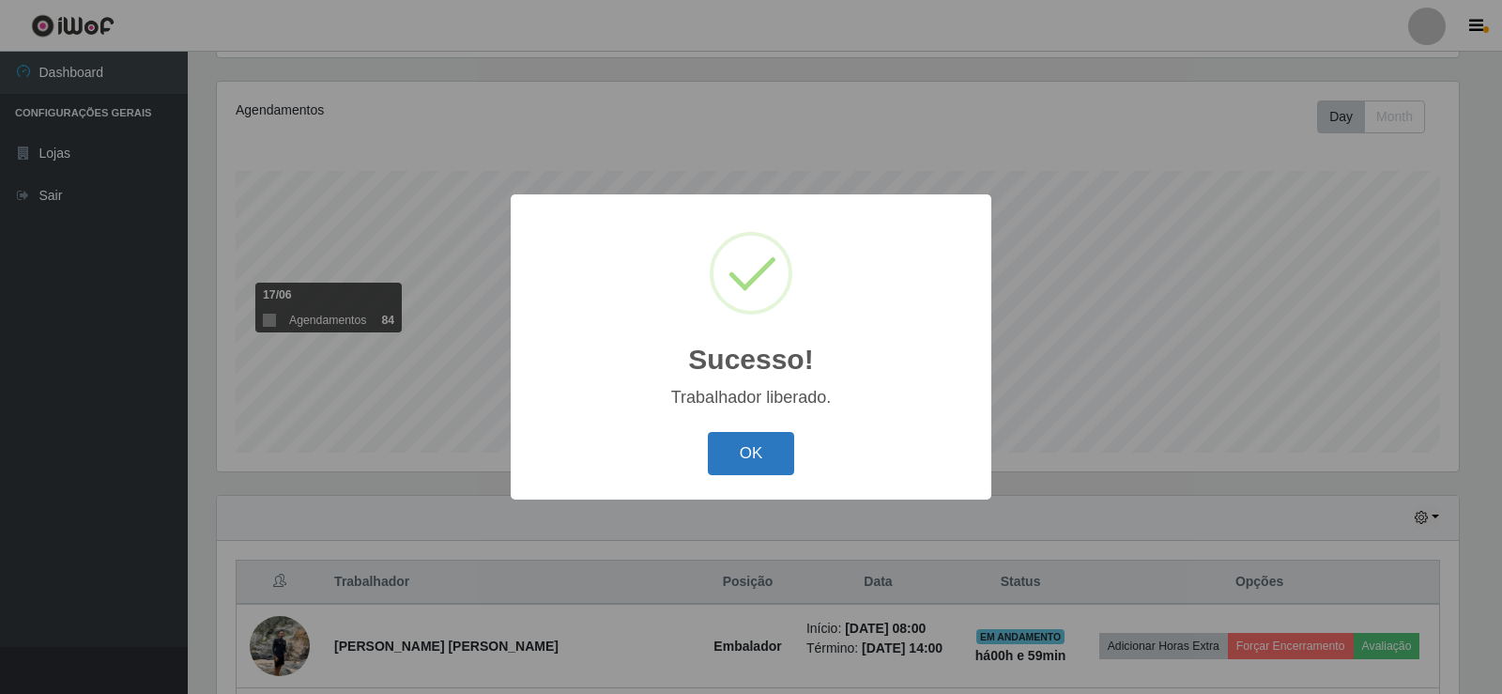
click at [759, 451] on button "OK" at bounding box center [751, 454] width 87 height 44
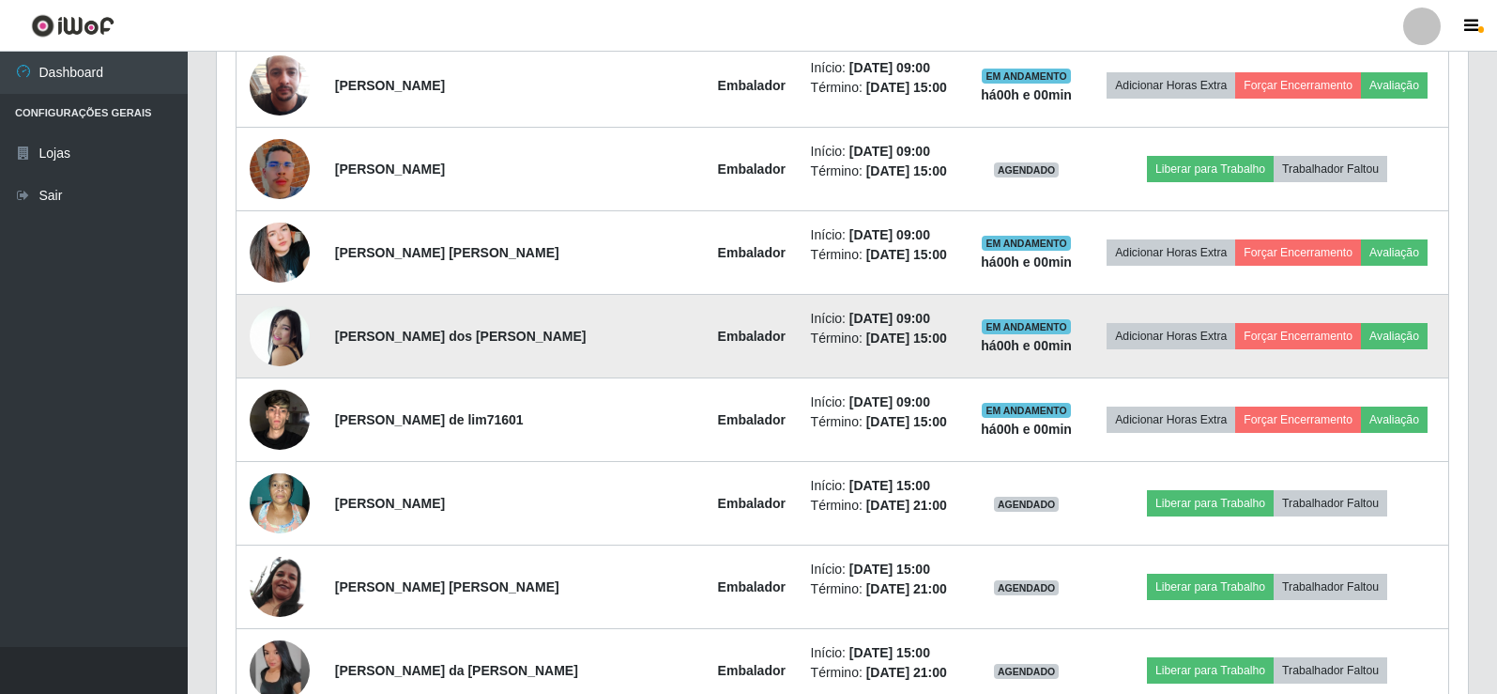
scroll to position [1064, 0]
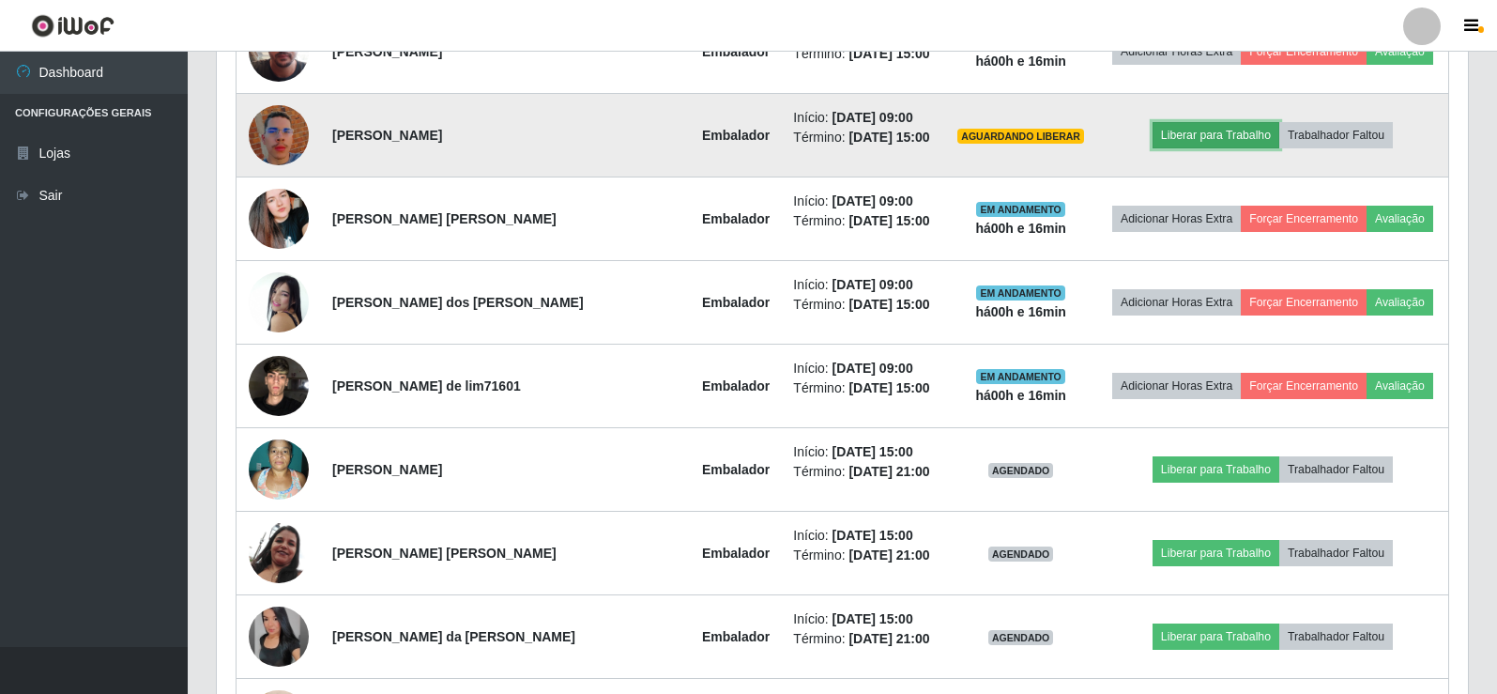
click at [1202, 124] on button "Liberar para Trabalho" at bounding box center [1216, 135] width 127 height 26
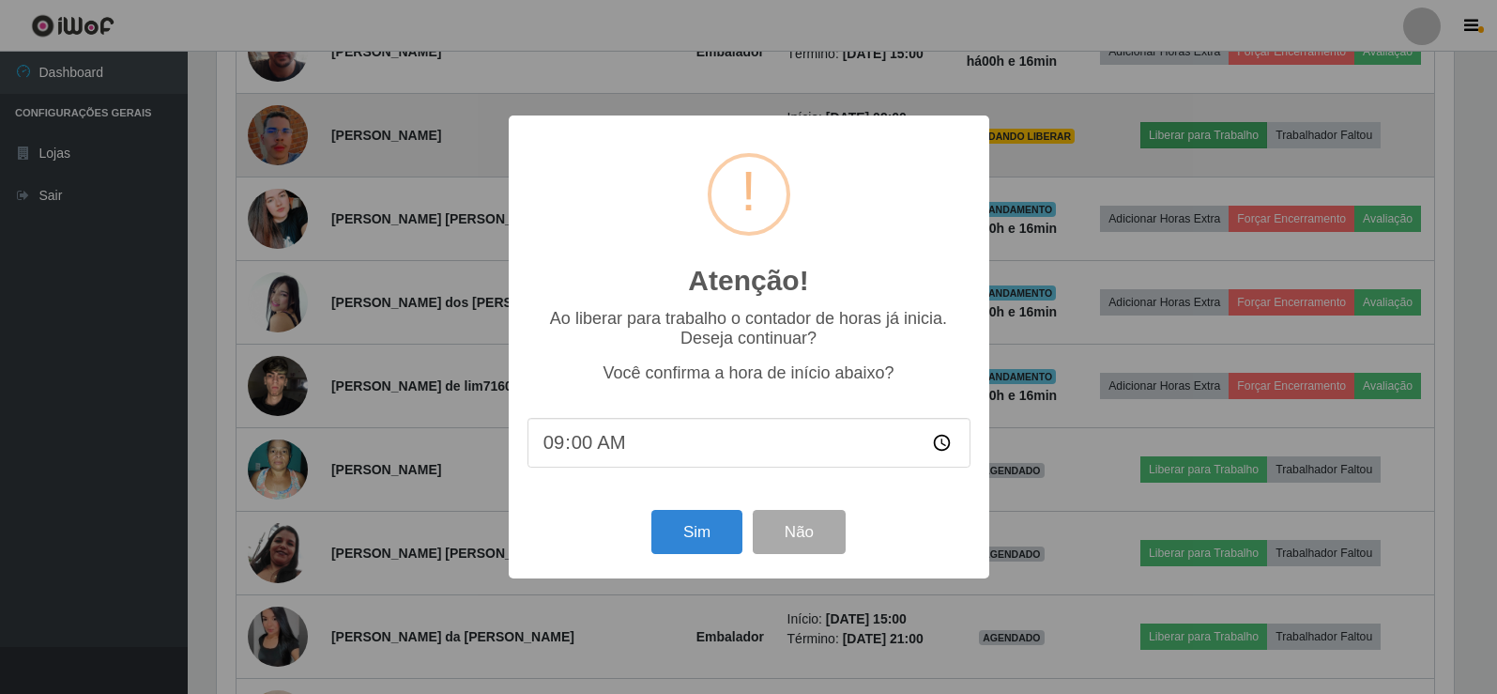
scroll to position [390, 1242]
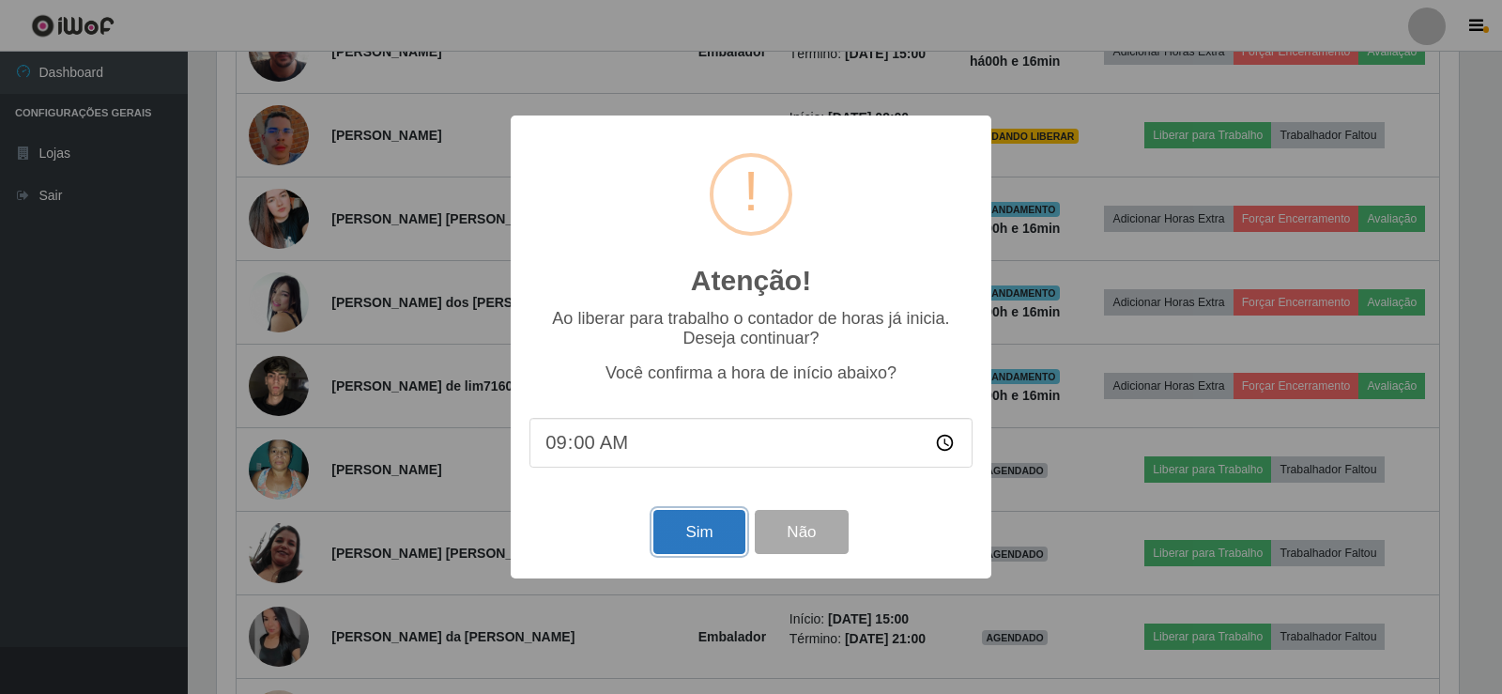
click at [713, 528] on button "Sim" at bounding box center [698, 532] width 91 height 44
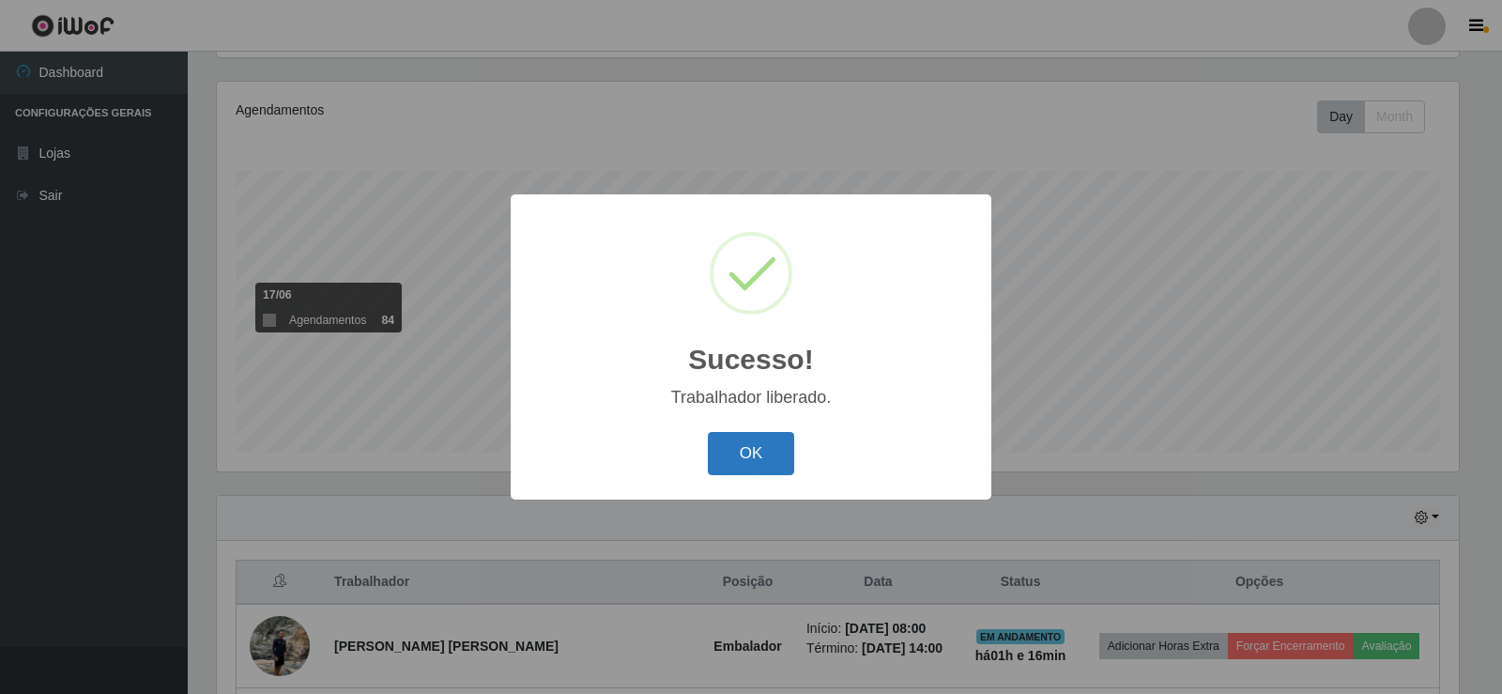
click at [751, 453] on button "OK" at bounding box center [751, 454] width 87 height 44
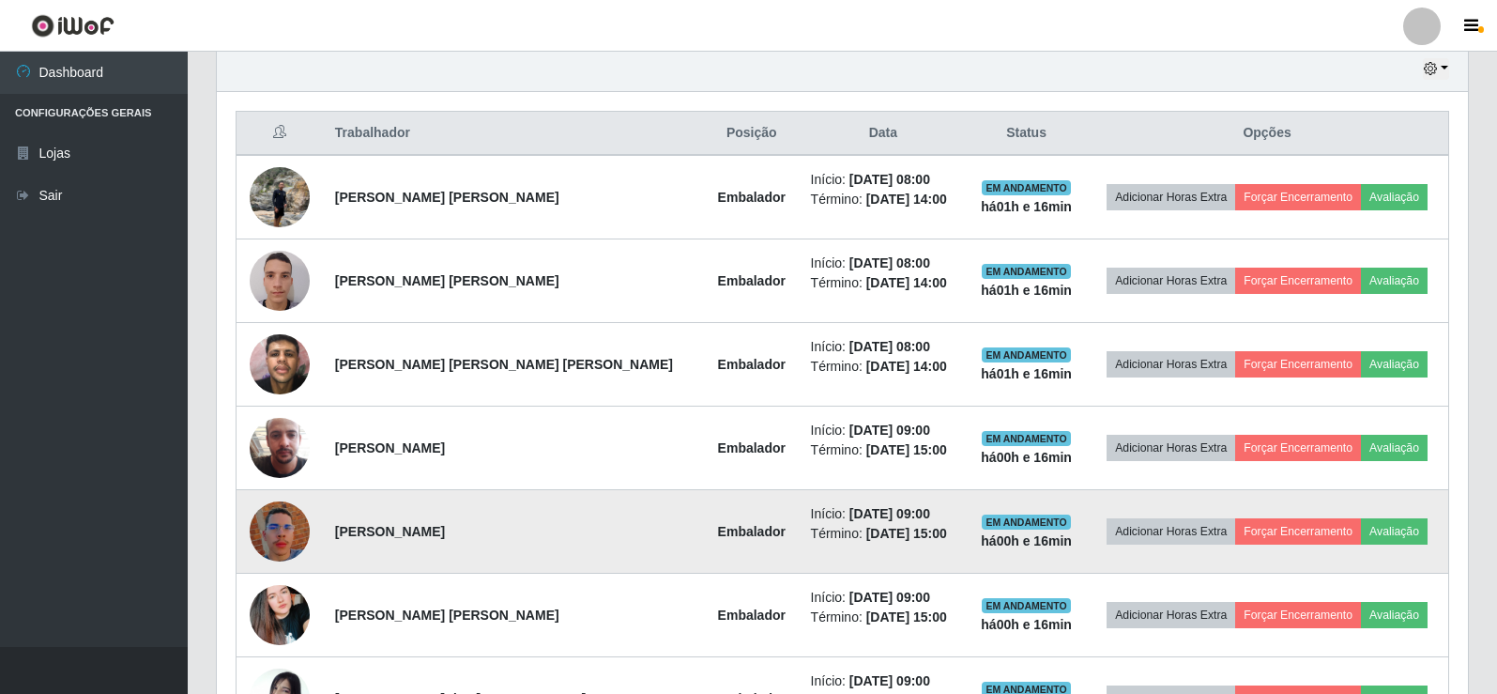
scroll to position [637, 0]
